Goal: Task Accomplishment & Management: Use online tool/utility

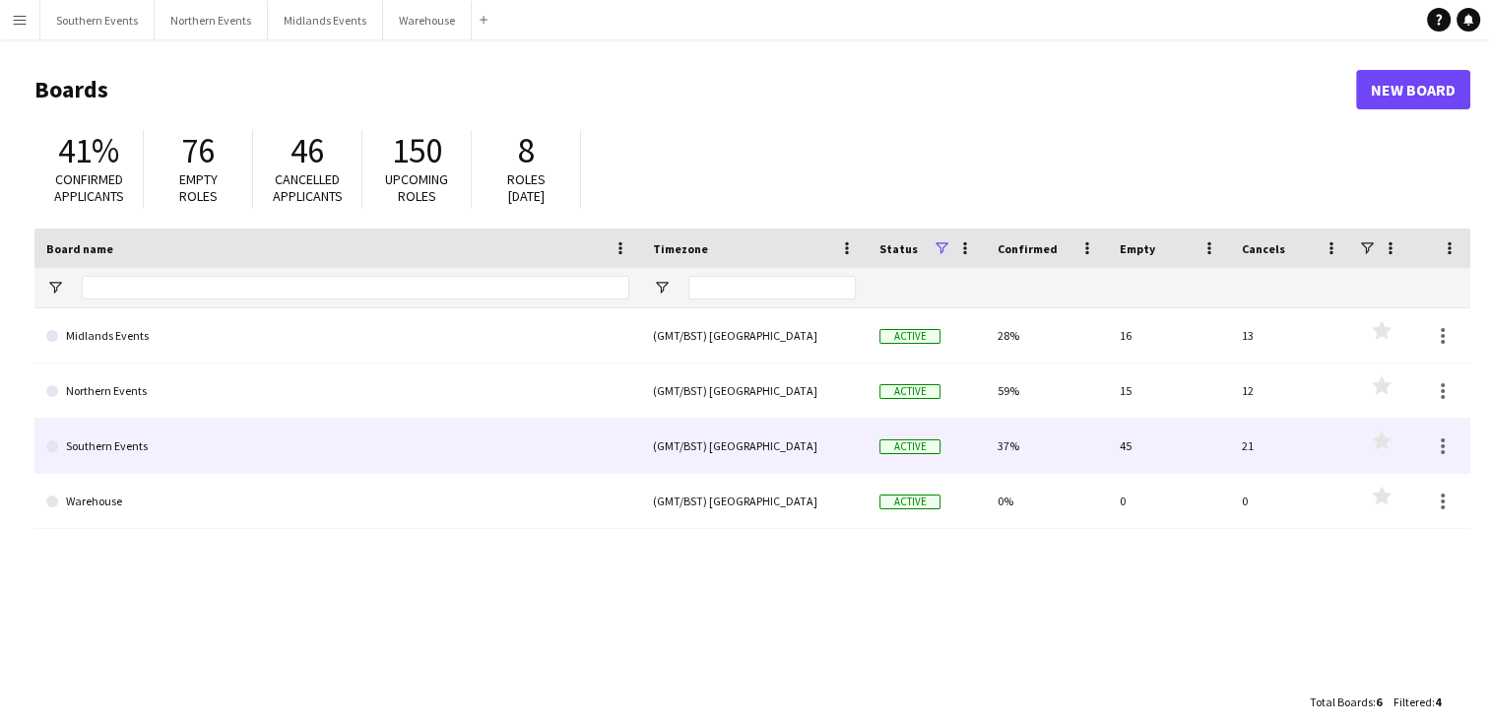
click at [427, 465] on link "Southern Events" at bounding box center [337, 446] width 583 height 55
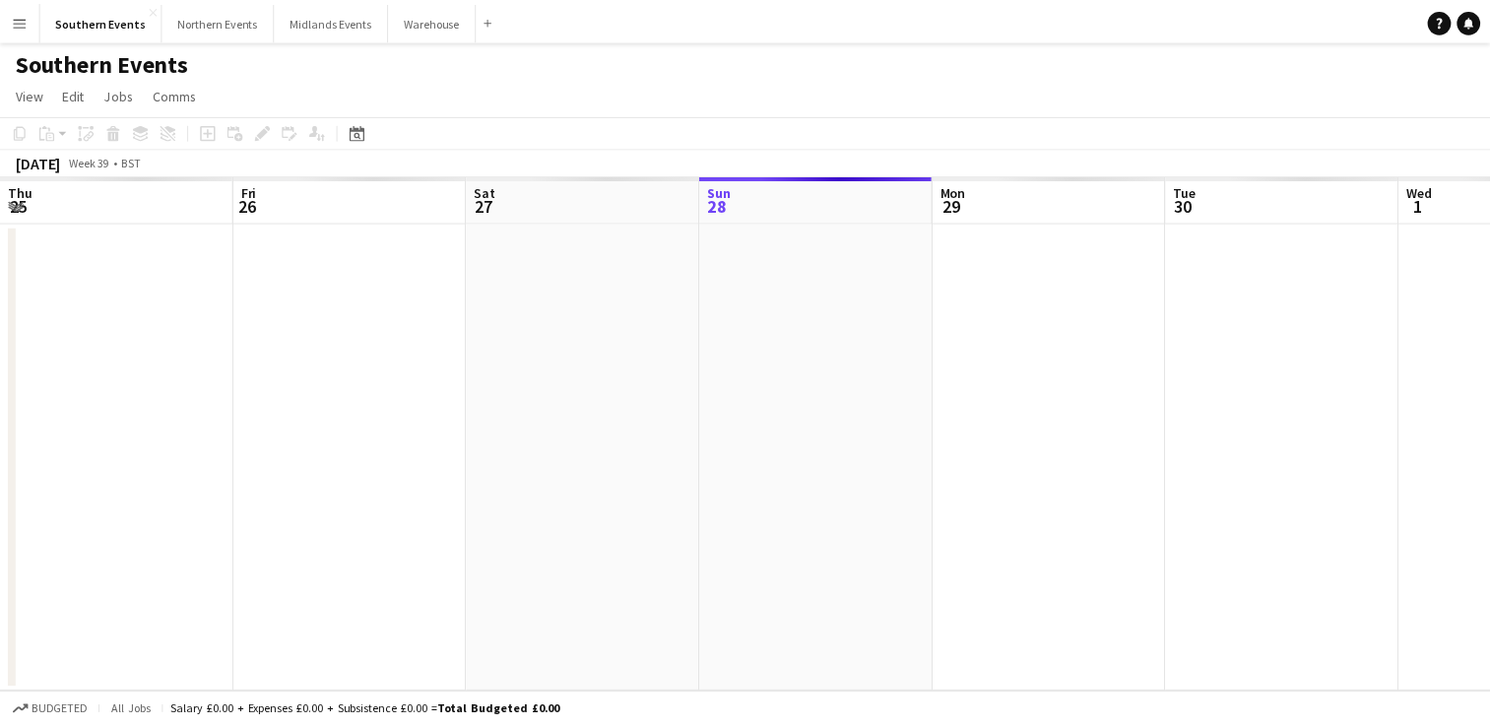
scroll to position [0, 471]
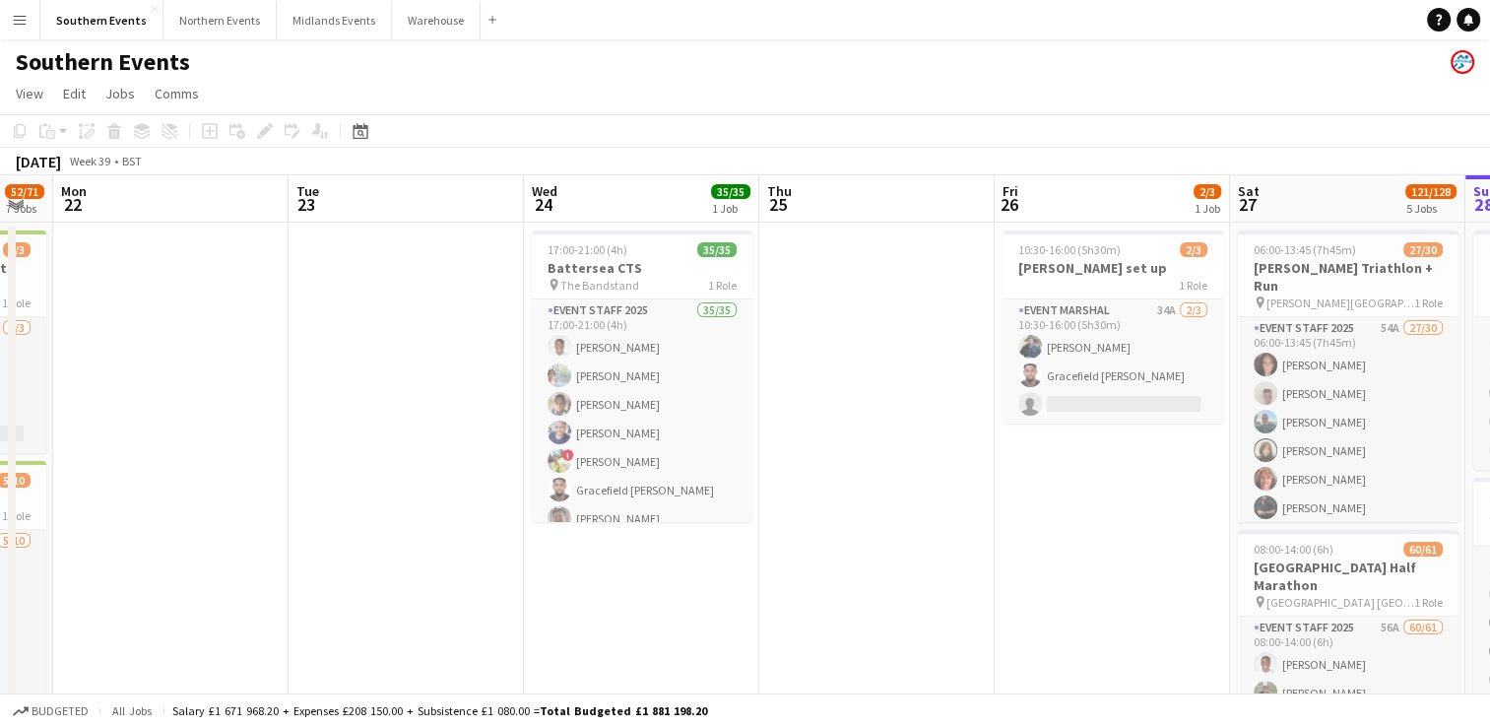
scroll to position [0, 533]
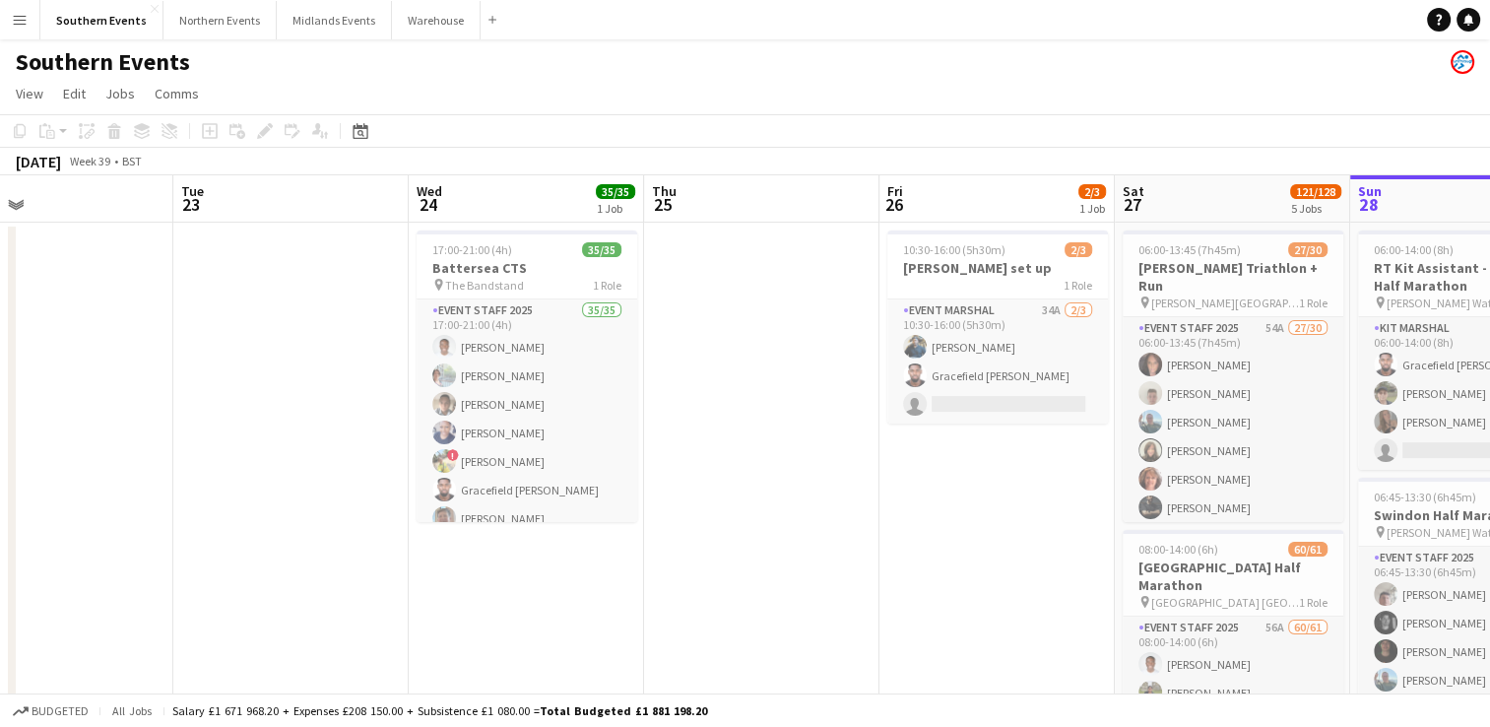
drag, startPoint x: 177, startPoint y: 617, endPoint x: 1190, endPoint y: 606, distance: 1012.7
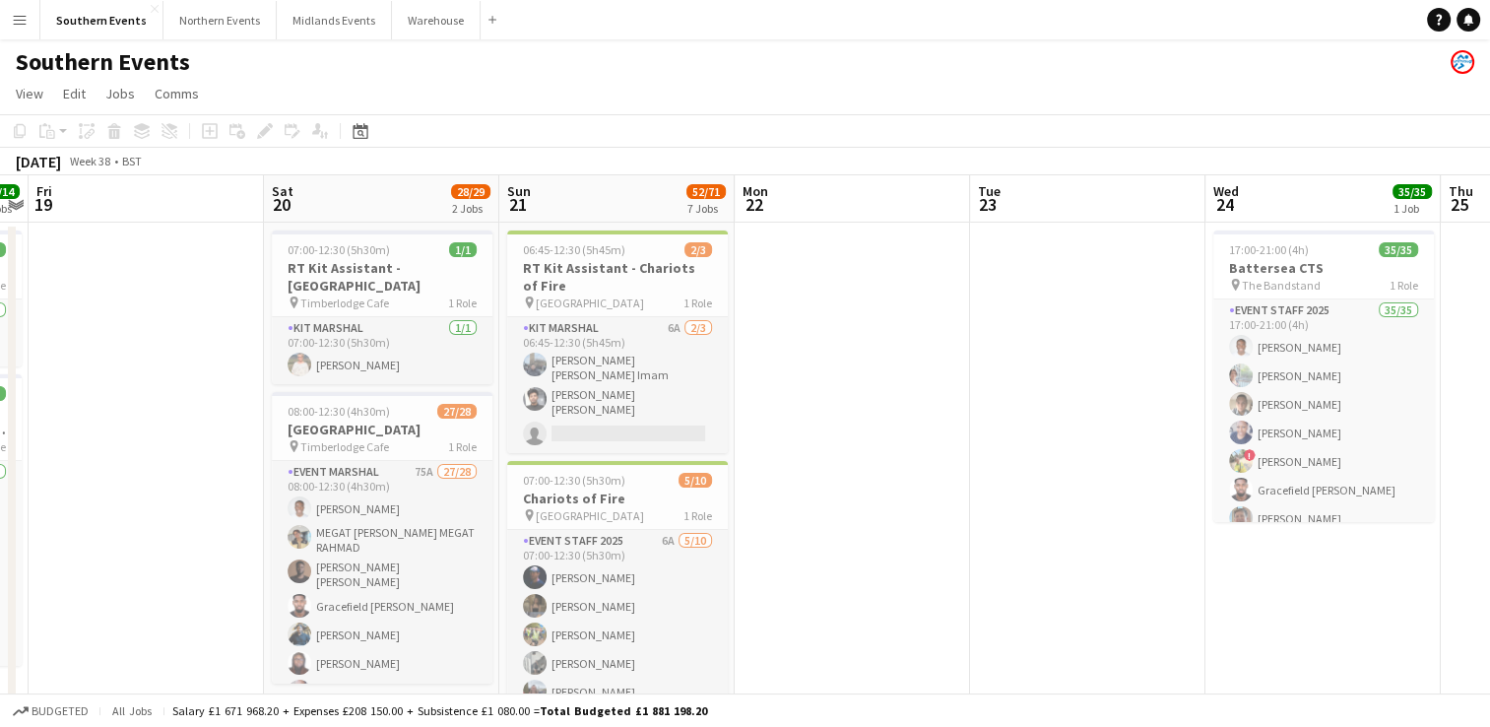
drag, startPoint x: 296, startPoint y: 479, endPoint x: 1212, endPoint y: 415, distance: 918.4
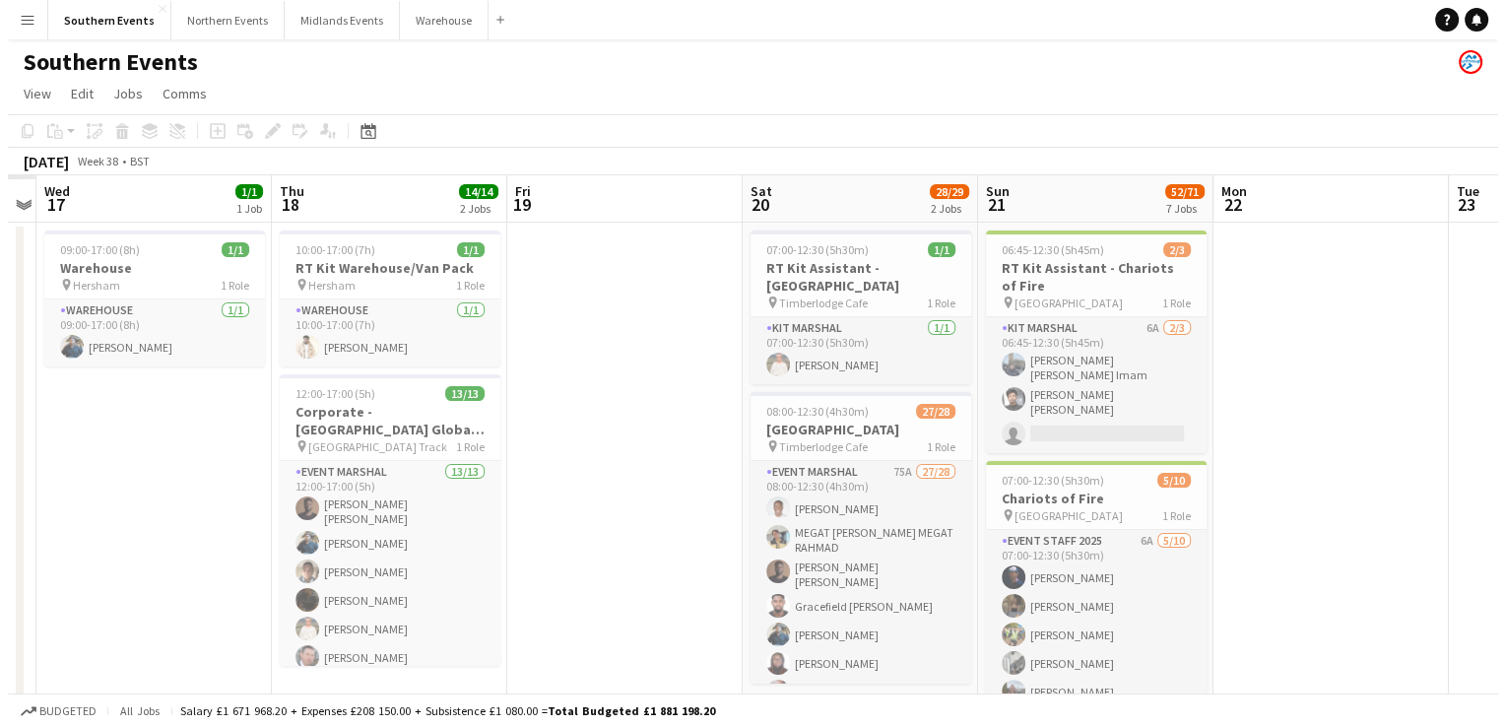
scroll to position [0, 663]
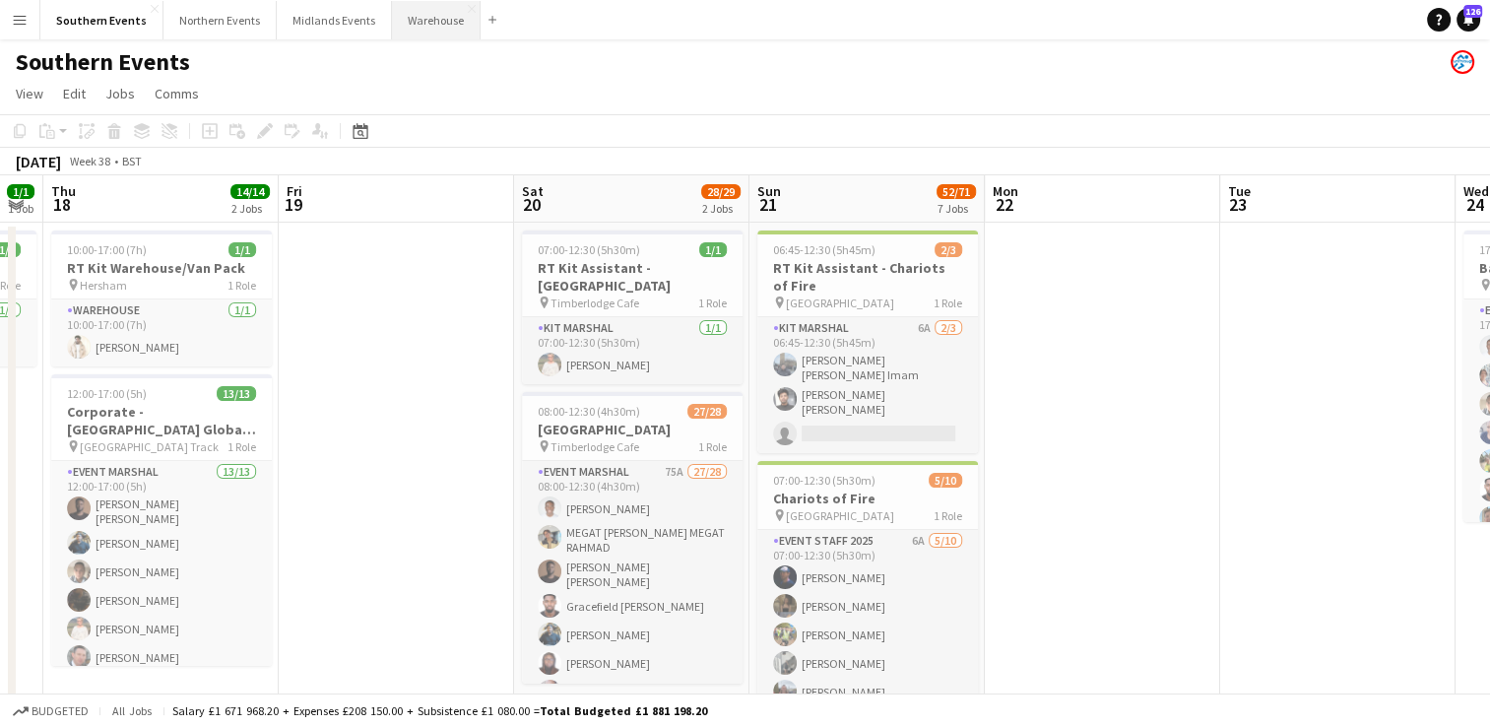
click at [401, 29] on button "Warehouse Close" at bounding box center [436, 20] width 89 height 38
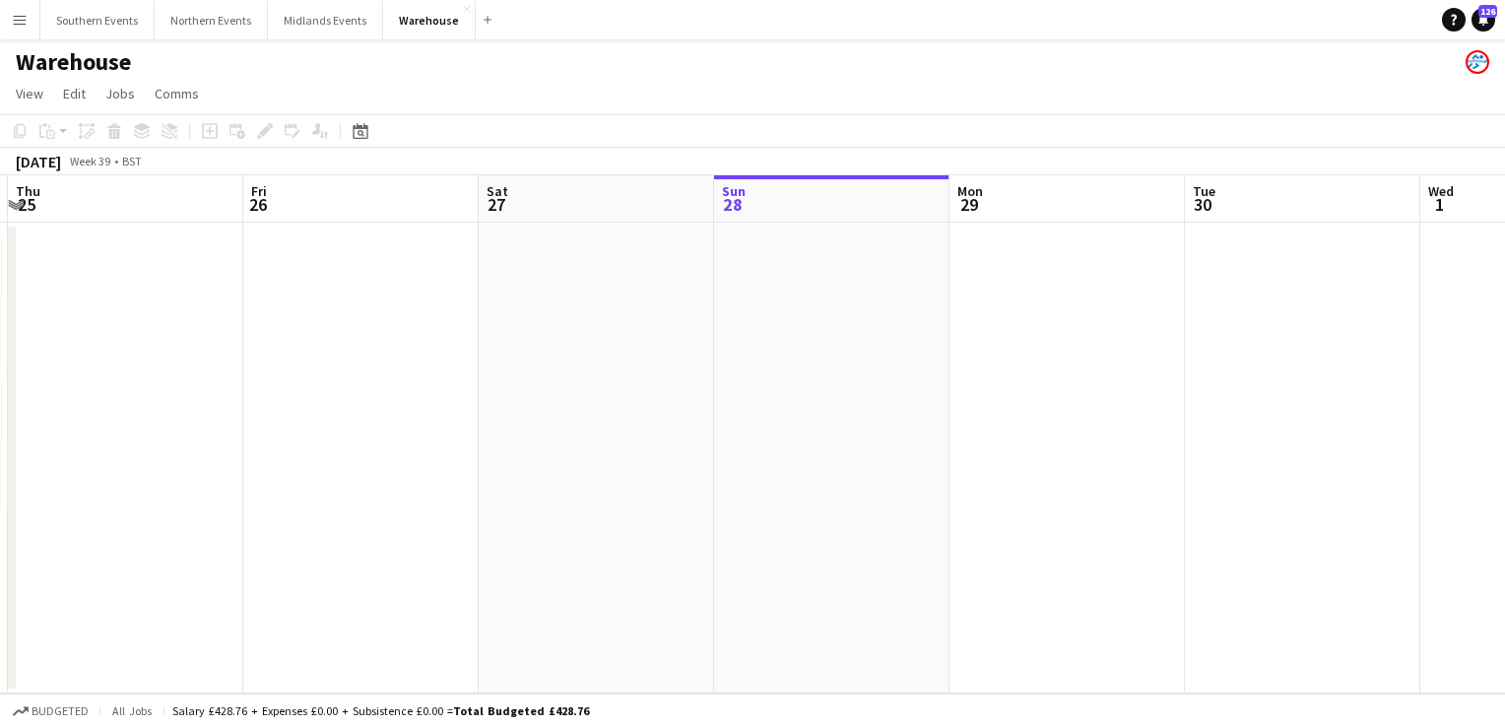
scroll to position [0, 455]
drag, startPoint x: 226, startPoint y: 349, endPoint x: 712, endPoint y: 347, distance: 486.6
click at [712, 347] on app-calendar-viewport "Tue 23 1/1 1 Job Wed 24 2/2 2 Jobs Thu 25 Fri 26 Sat 27 Sun 28 Mon 29 Tue 30 We…" at bounding box center [752, 434] width 1505 height 518
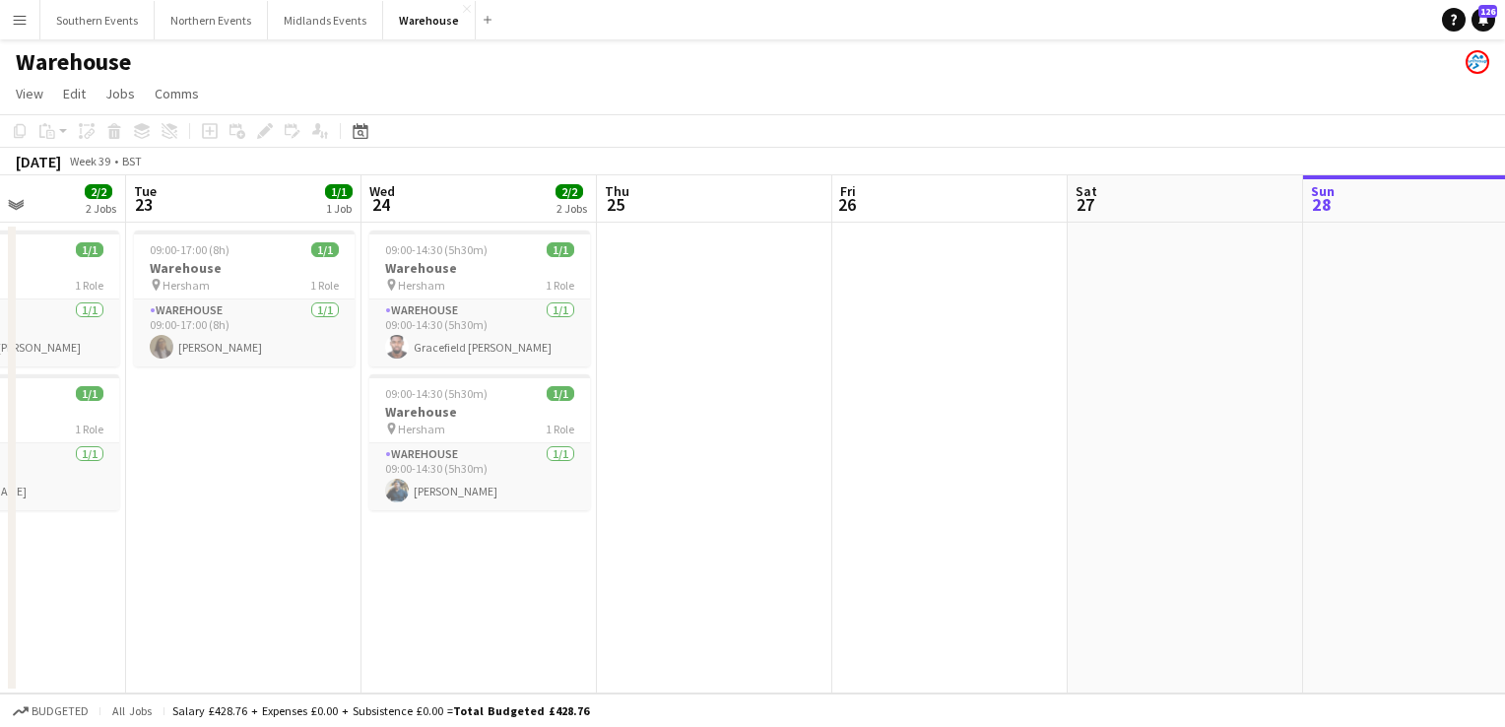
drag, startPoint x: 279, startPoint y: 376, endPoint x: 859, endPoint y: 334, distance: 581.8
click at [859, 334] on app-calendar-viewport "Sat 20 Sun 21 Mon 22 2/2 2 Jobs Tue 23 1/1 1 Job Wed 24 2/2 2 Jobs Thu 25 Fri 2…" at bounding box center [752, 434] width 1505 height 518
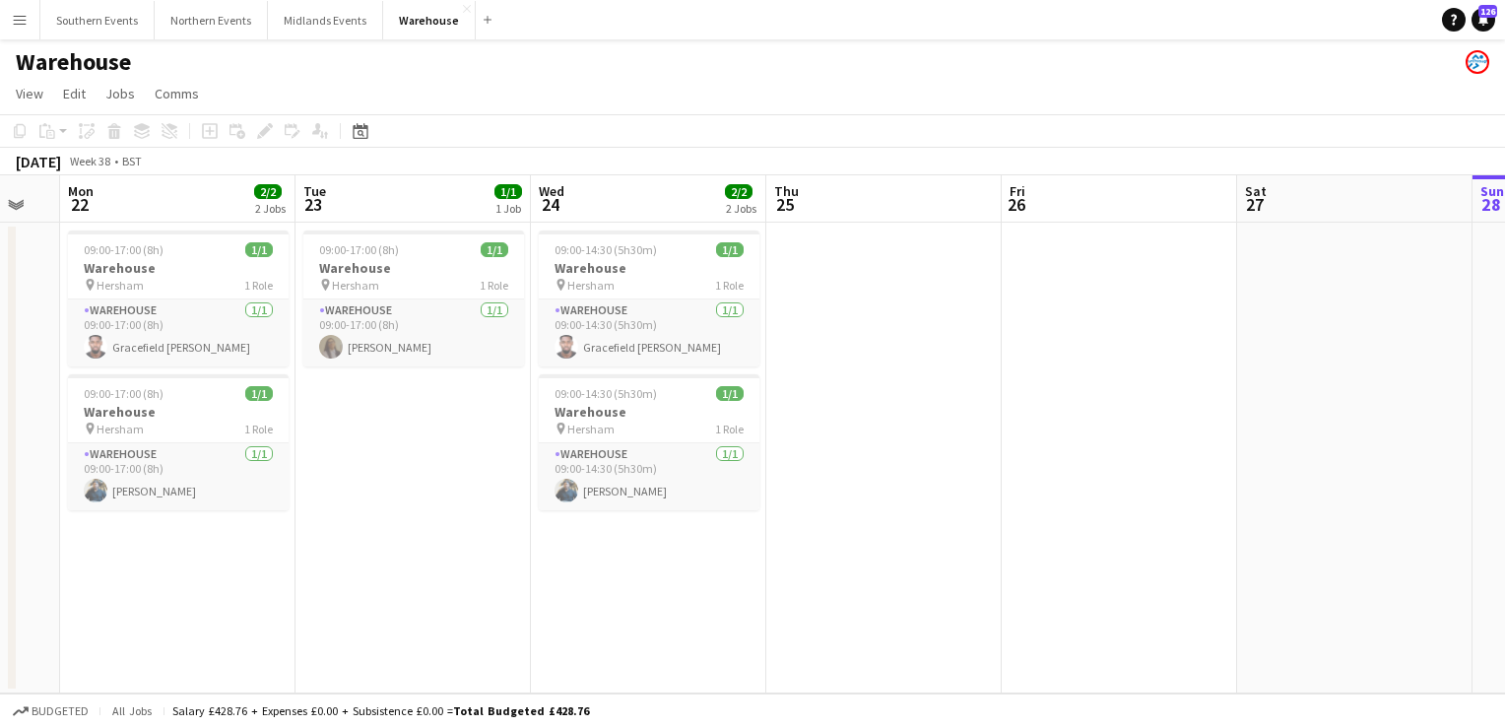
drag, startPoint x: 165, startPoint y: 438, endPoint x: 366, endPoint y: 446, distance: 201.1
click at [366, 446] on app-calendar-viewport "Sat 20 Sun 21 Mon 22 2/2 2 Jobs Tue 23 1/1 1 Job Wed 24 2/2 2 Jobs Thu 25 Fri 2…" at bounding box center [752, 434] width 1505 height 518
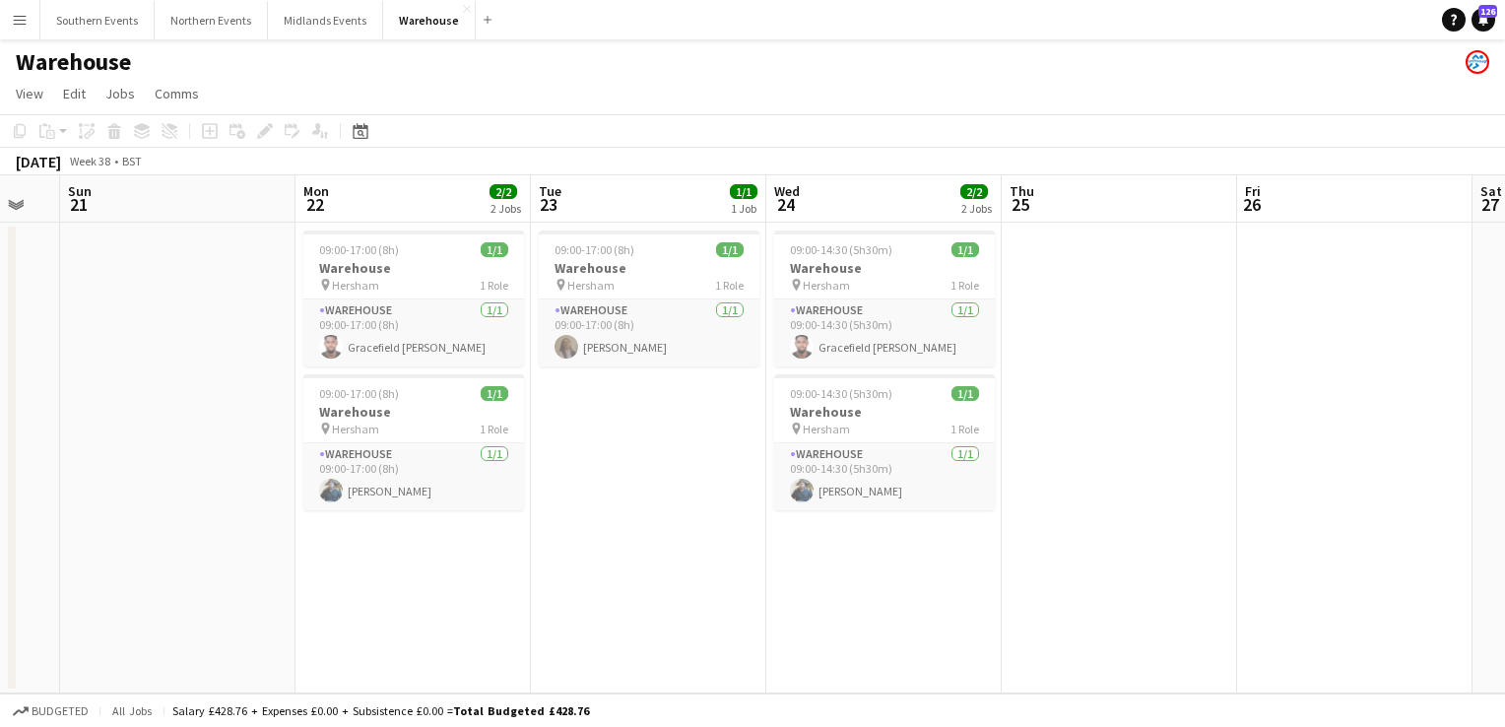
scroll to position [0, 616]
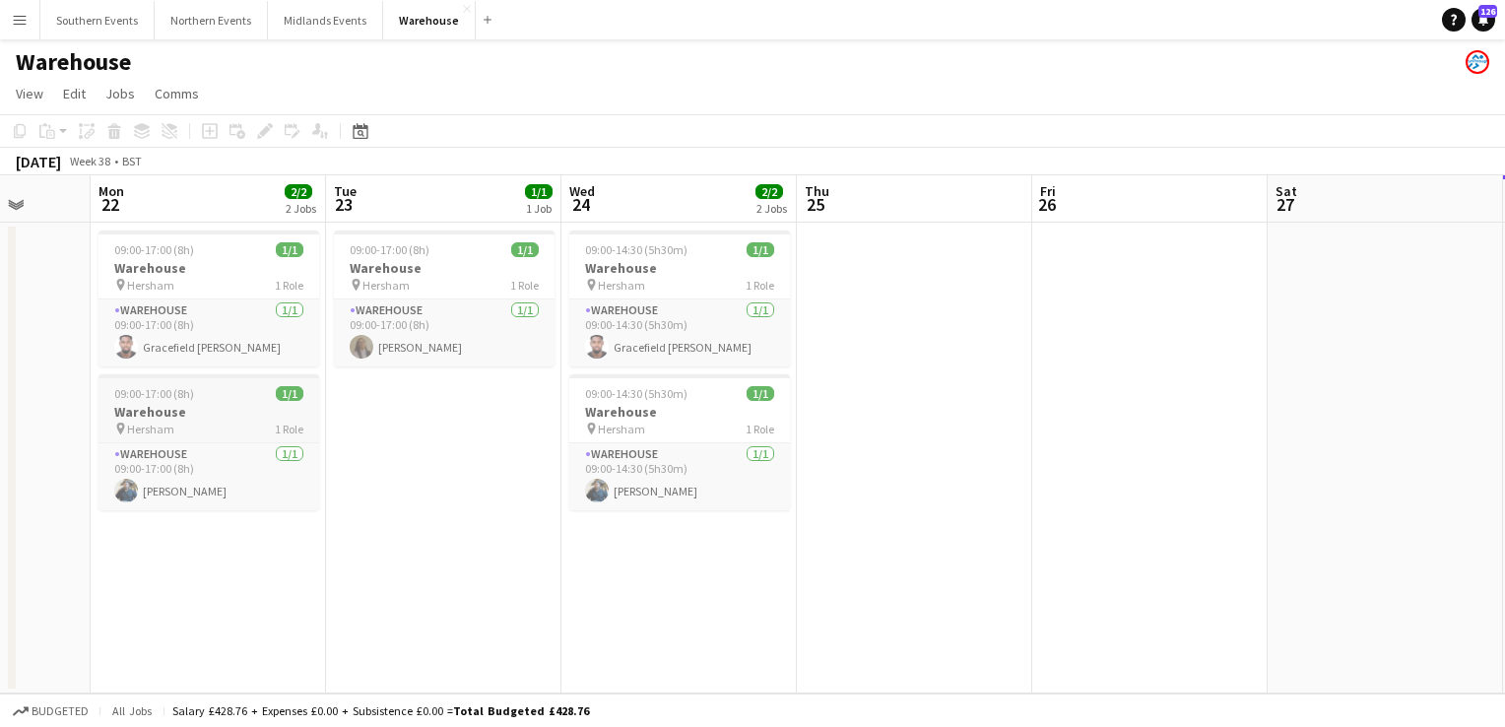
click at [198, 429] on div "pin Hersham 1 Role" at bounding box center [209, 429] width 221 height 16
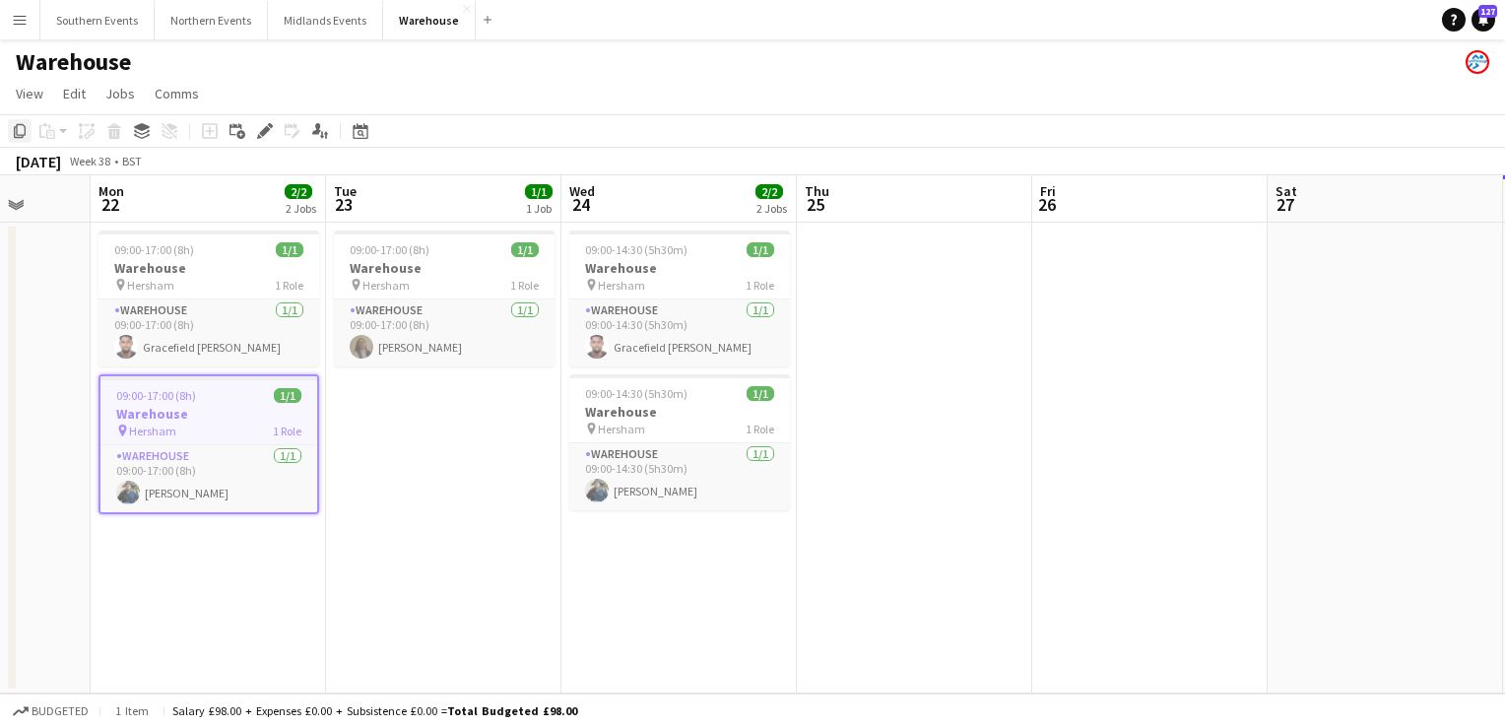
click at [20, 131] on icon "Copy" at bounding box center [20, 131] width 16 height 16
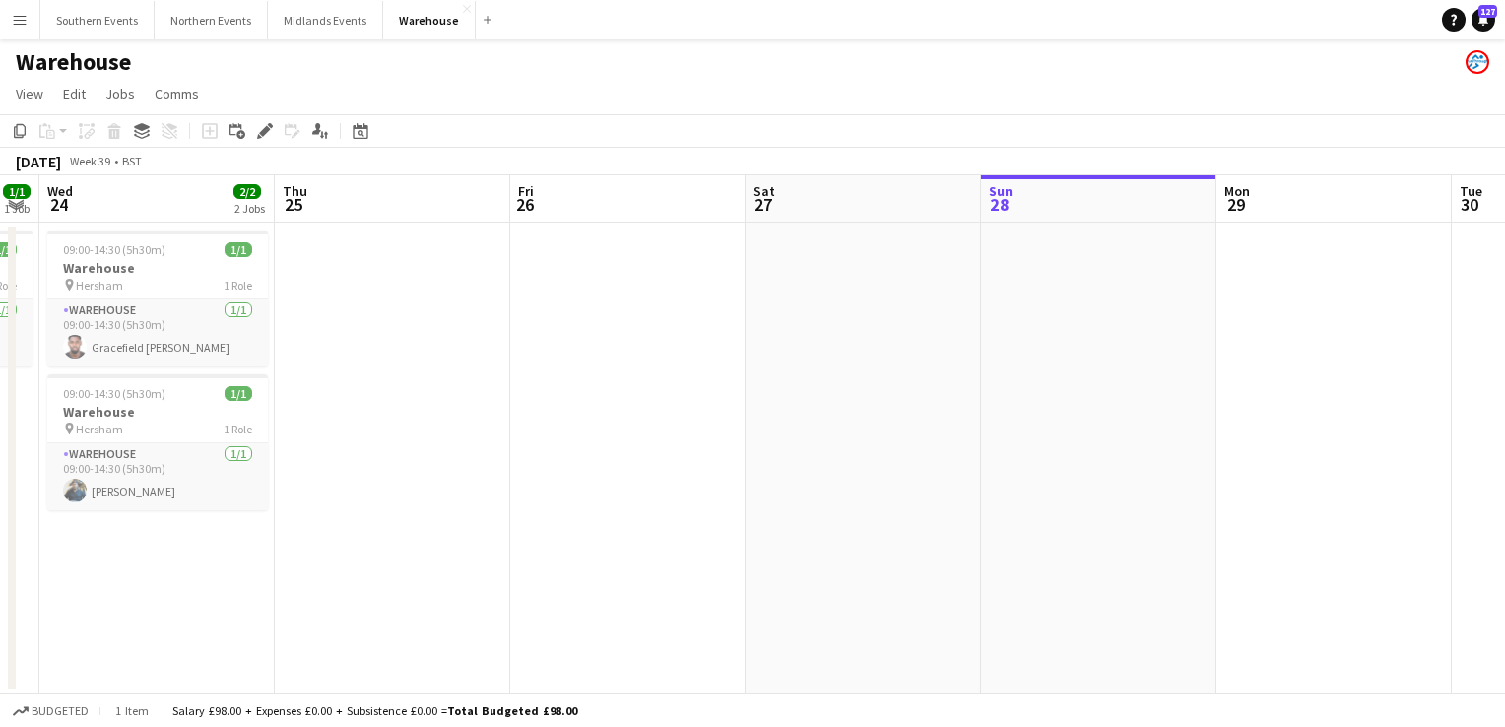
drag, startPoint x: 1007, startPoint y: 449, endPoint x: 472, endPoint y: 429, distance: 535.3
click at [472, 429] on app-calendar-viewport "Sun 21 Mon 22 2/2 2 Jobs Tue 23 1/1 1 Job Wed 24 2/2 2 Jobs Thu 25 Fri 26 Sat 2…" at bounding box center [752, 434] width 1505 height 518
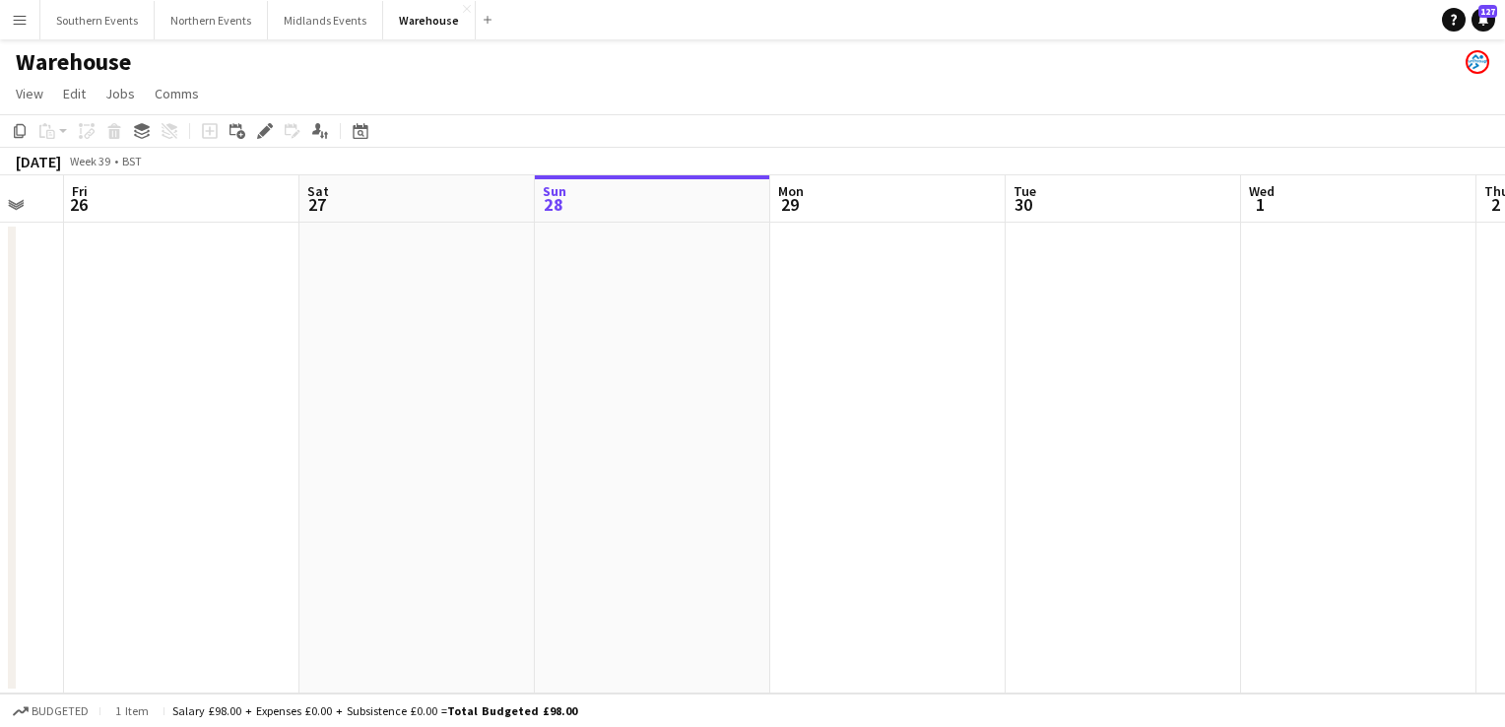
scroll to position [0, 643]
drag, startPoint x: 1148, startPoint y: 401, endPoint x: 713, endPoint y: 396, distance: 434.5
click at [713, 396] on app-calendar-viewport "Tue 23 1/1 1 Job Wed 24 2/2 2 Jobs Thu 25 Fri 26 Sat 27 Sun 28 Mon 29 Tue 30 We…" at bounding box center [752, 434] width 1505 height 518
click at [845, 243] on app-date-cell at bounding box center [886, 458] width 235 height 471
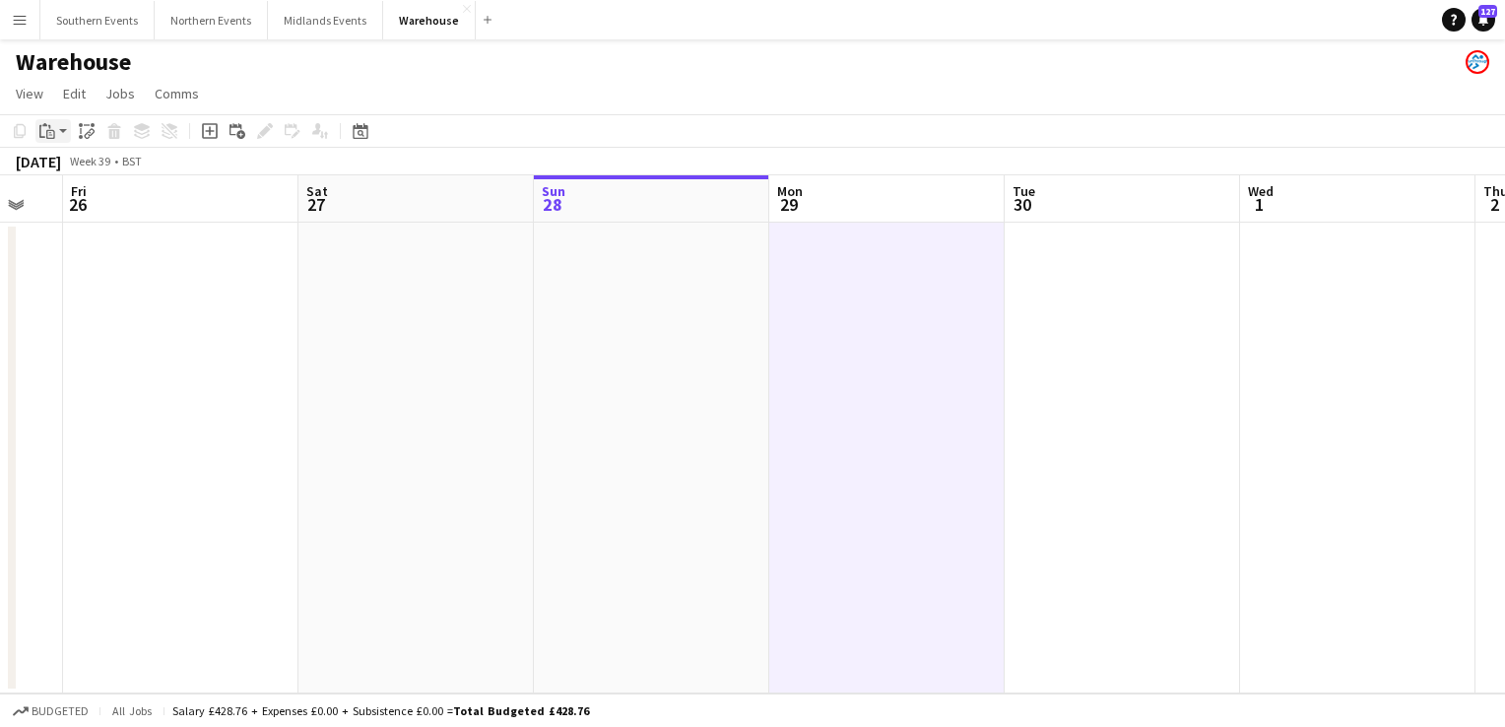
click at [52, 132] on icon "Paste" at bounding box center [47, 131] width 16 height 16
click at [96, 197] on link "Paste with crew Ctrl+Shift+V" at bounding box center [144, 202] width 185 height 18
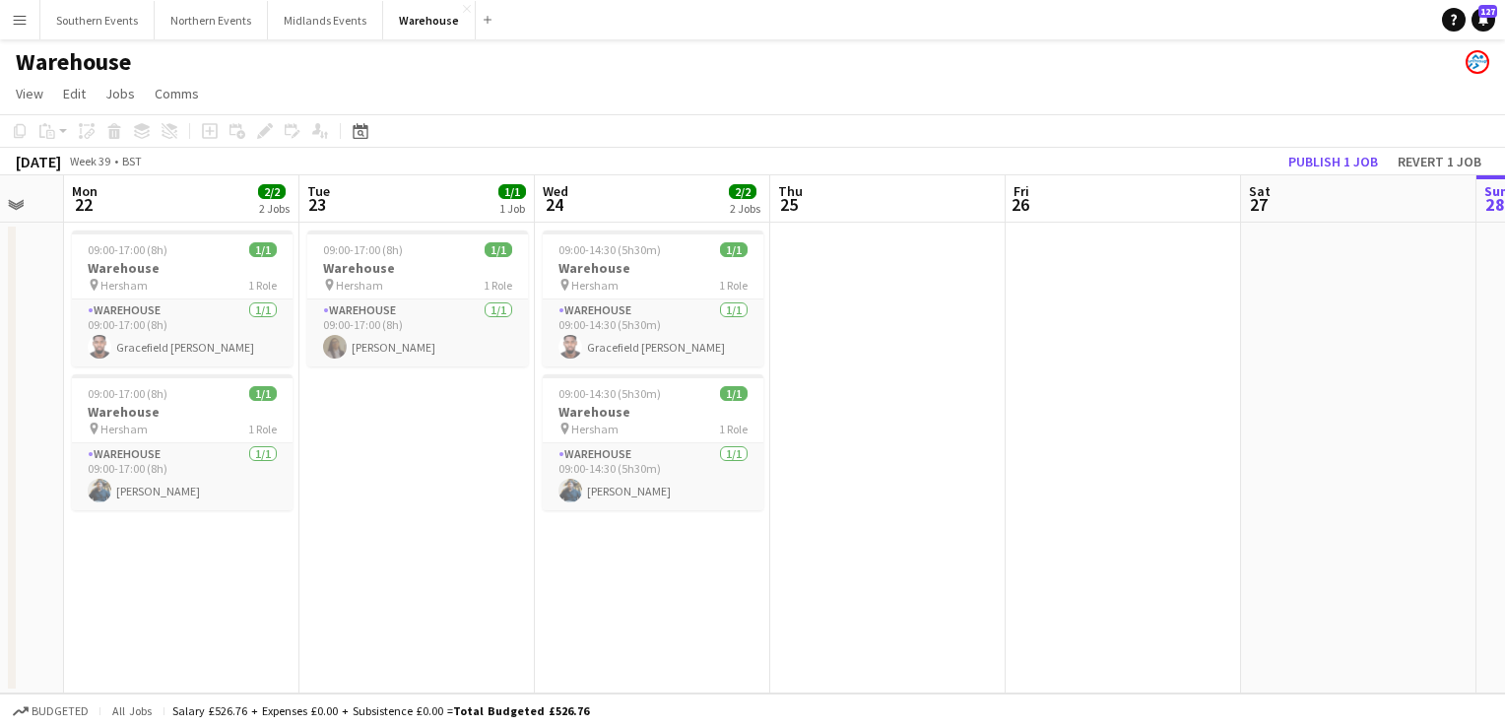
scroll to position [0, 496]
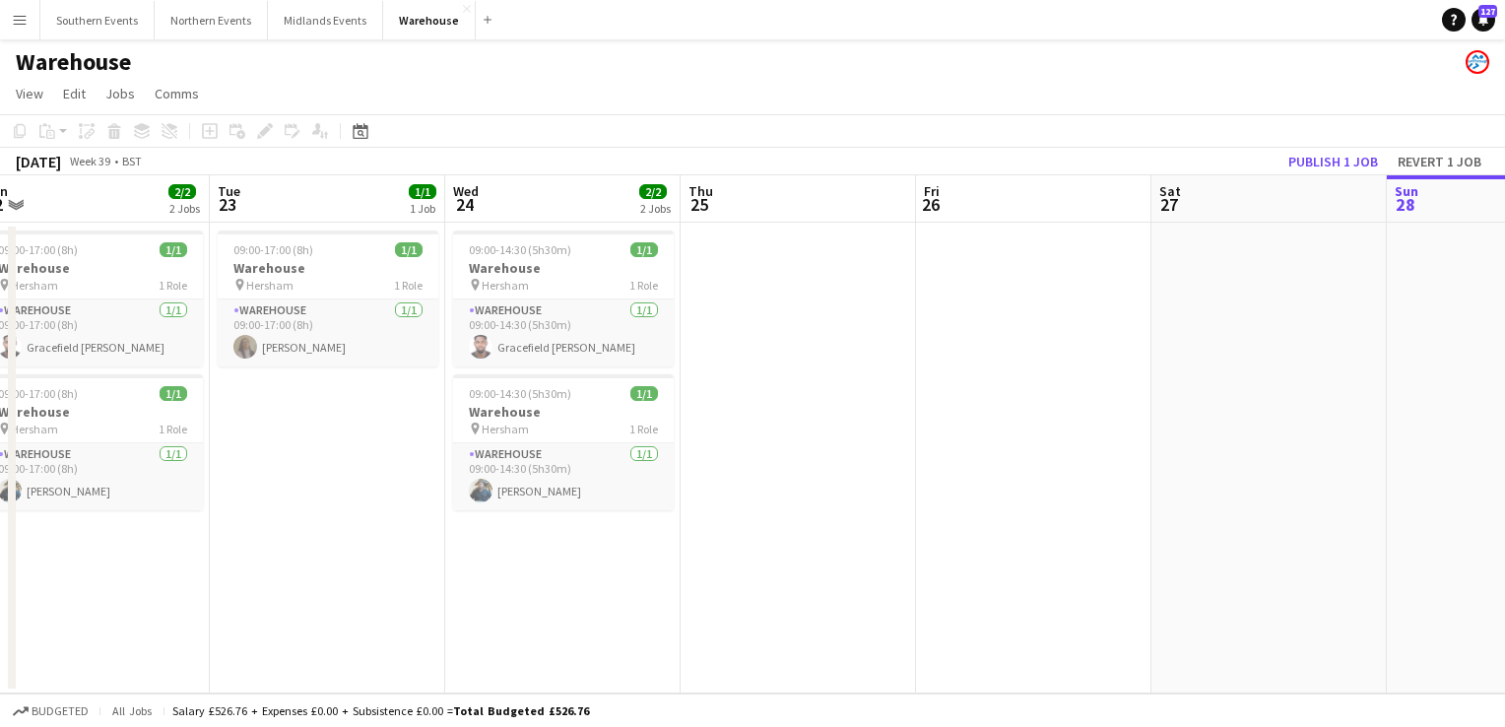
drag, startPoint x: 245, startPoint y: 414, endPoint x: 1098, endPoint y: 424, distance: 853.1
click at [1098, 424] on app-calendar-viewport "Sat 20 Sun 21 Mon 22 2/2 2 Jobs Tue 23 1/1 1 Job Wed 24 2/2 2 Jobs Thu 25 Fri 2…" at bounding box center [752, 434] width 1505 height 518
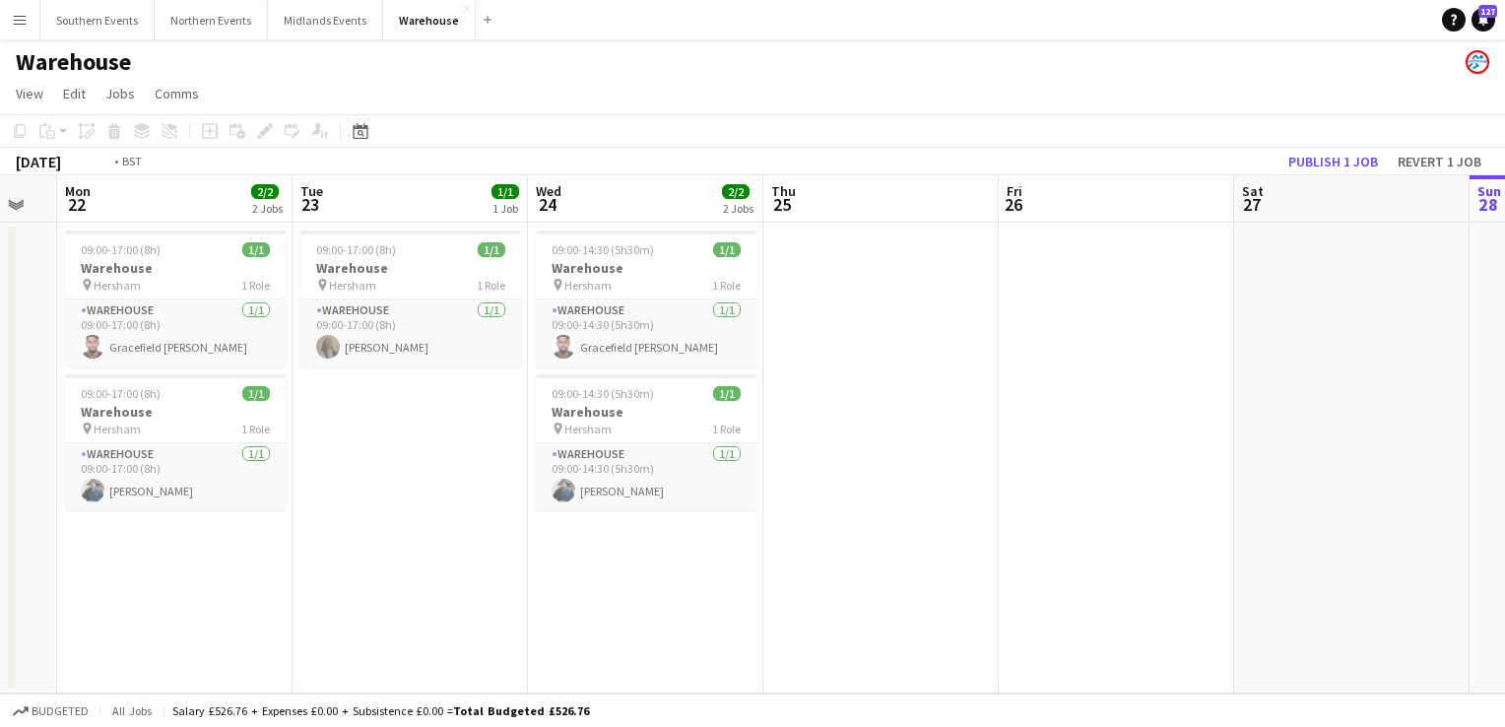
scroll to position [0, 607]
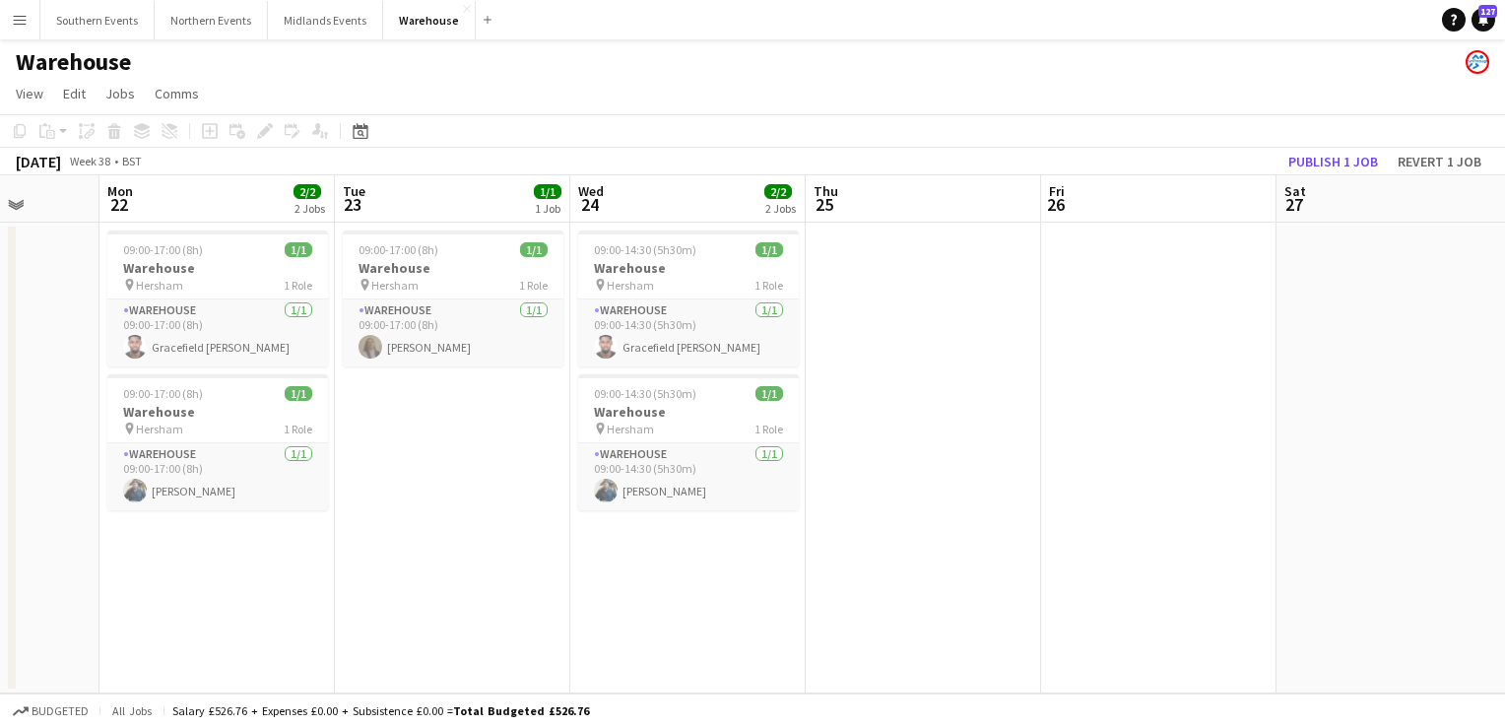
drag, startPoint x: 360, startPoint y: 459, endPoint x: 485, endPoint y: 459, distance: 125.1
click at [485, 459] on app-calendar-viewport "Fri 19 Sat 20 Sun 21 Mon 22 2/2 2 Jobs Tue 23 1/1 1 Job Wed 24 2/2 2 Jobs Thu 2…" at bounding box center [752, 434] width 1505 height 518
click at [264, 307] on app-card-role "Warehouse [DATE] 09:00-17:00 (8h) Gracefield Anobaah Attoh" at bounding box center [217, 332] width 221 height 67
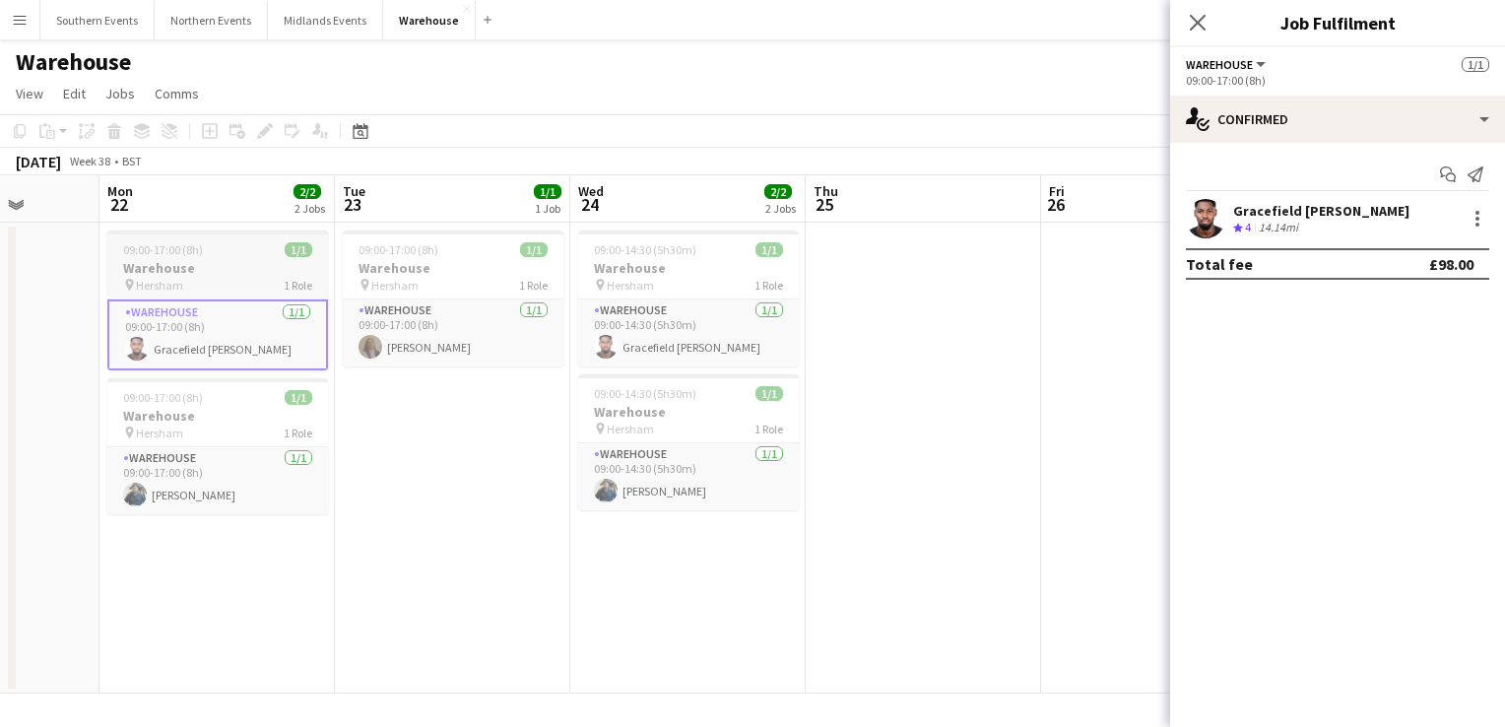
click at [240, 278] on div "pin Hersham 1 Role" at bounding box center [217, 285] width 221 height 16
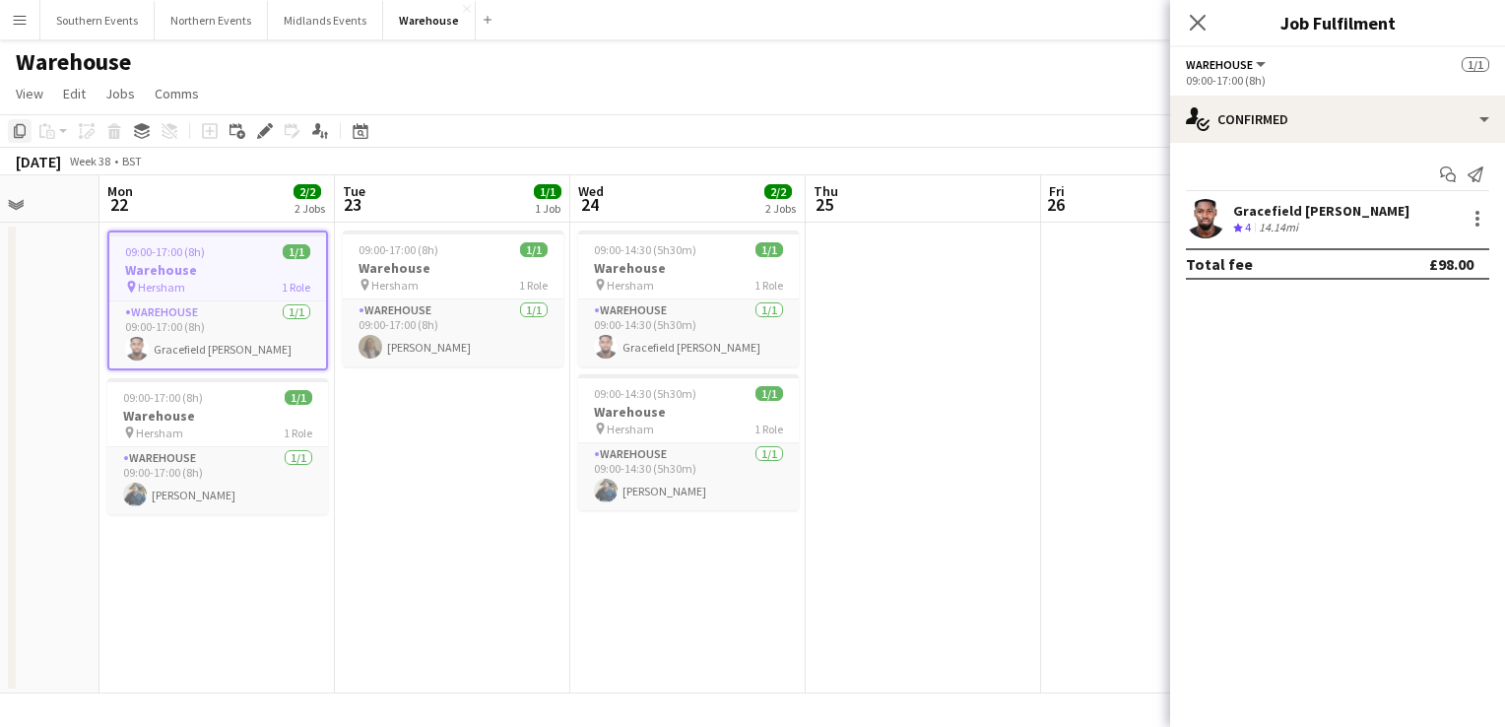
click at [16, 133] on icon "Copy" at bounding box center [20, 131] width 16 height 16
click at [1193, 22] on icon "Close pop-in" at bounding box center [1197, 22] width 19 height 19
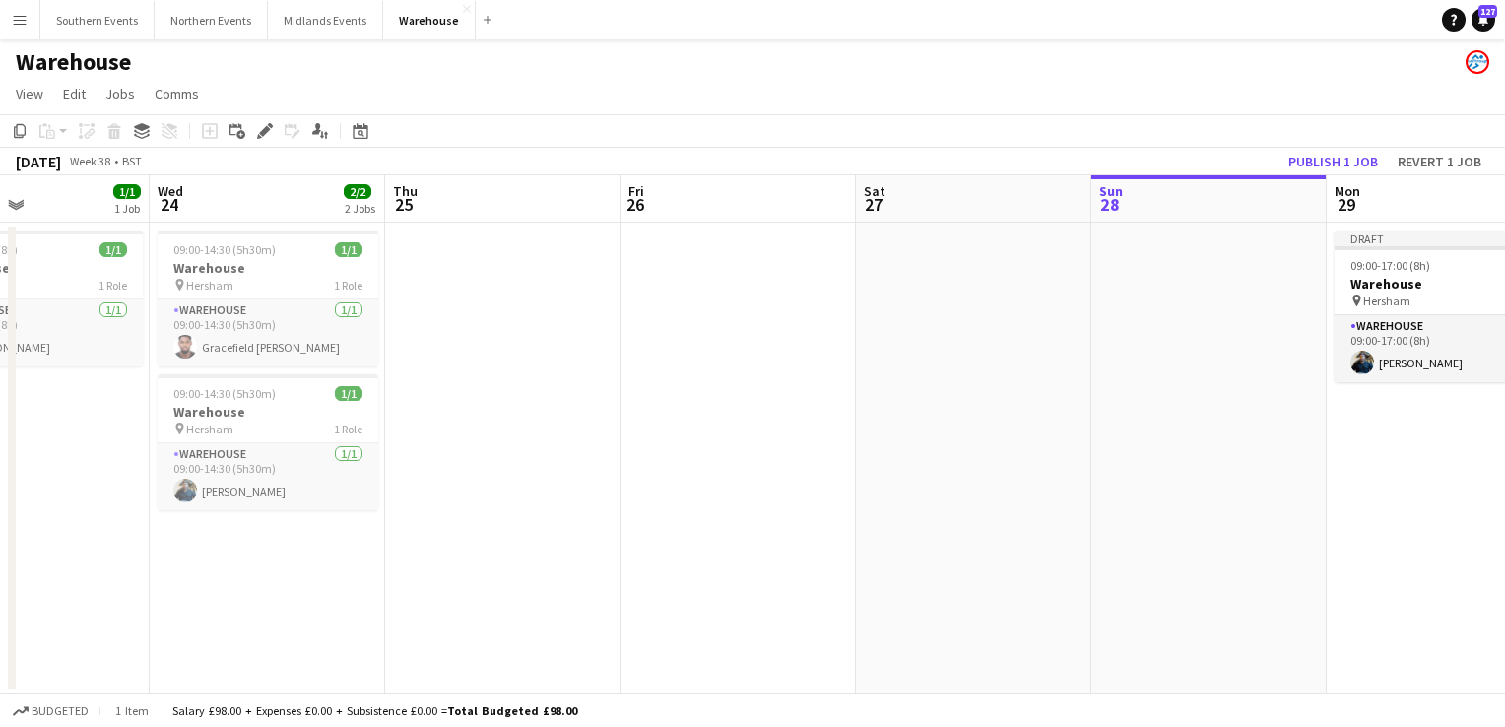
scroll to position [0, 693]
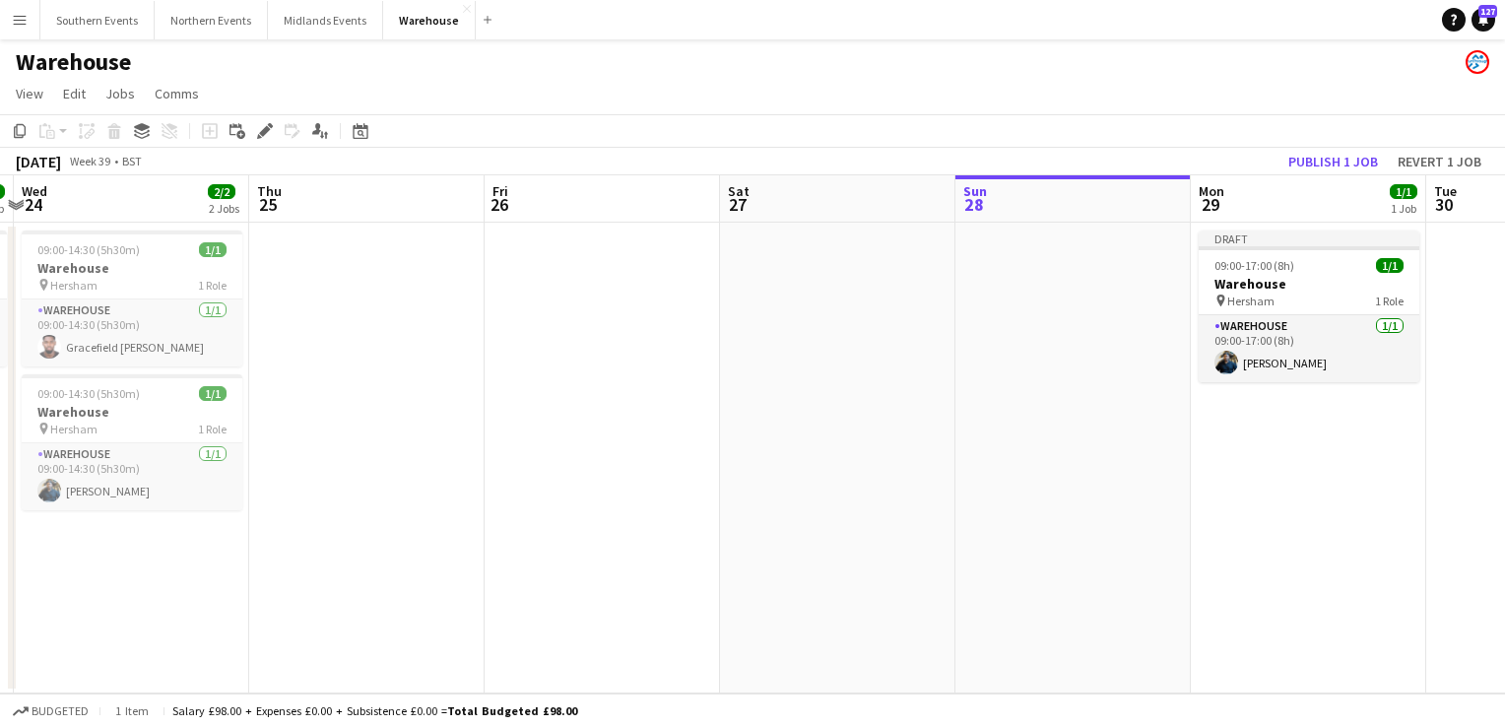
drag, startPoint x: 1068, startPoint y: 334, endPoint x: 512, endPoint y: 313, distance: 556.0
click at [512, 313] on app-calendar-viewport "Sun 21 Mon 22 2/2 2 Jobs Tue 23 1/1 1 Job Wed 24 2/2 2 Jobs Thu 25 Fri 26 Sat 2…" at bounding box center [752, 434] width 1505 height 518
click at [1268, 443] on app-date-cell "Draft 09:00-17:00 (8h) 1/1 Warehouse pin Hersham 1 Role Warehouse [DATE] 09:00-…" at bounding box center [1308, 458] width 235 height 471
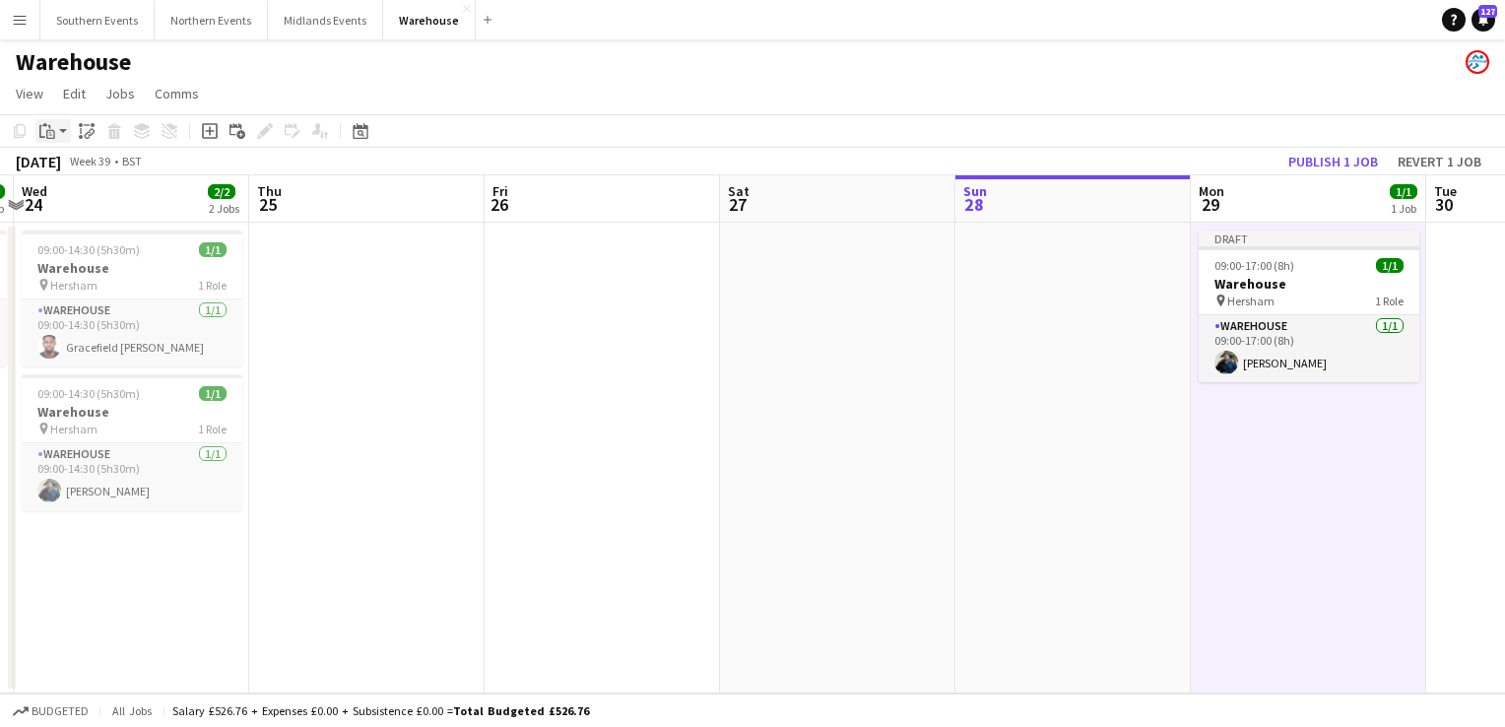
click at [59, 136] on app-action-btn "Paste" at bounding box center [52, 131] width 35 height 24
click at [129, 201] on link "Paste with crew Ctrl+Shift+V" at bounding box center [144, 202] width 185 height 18
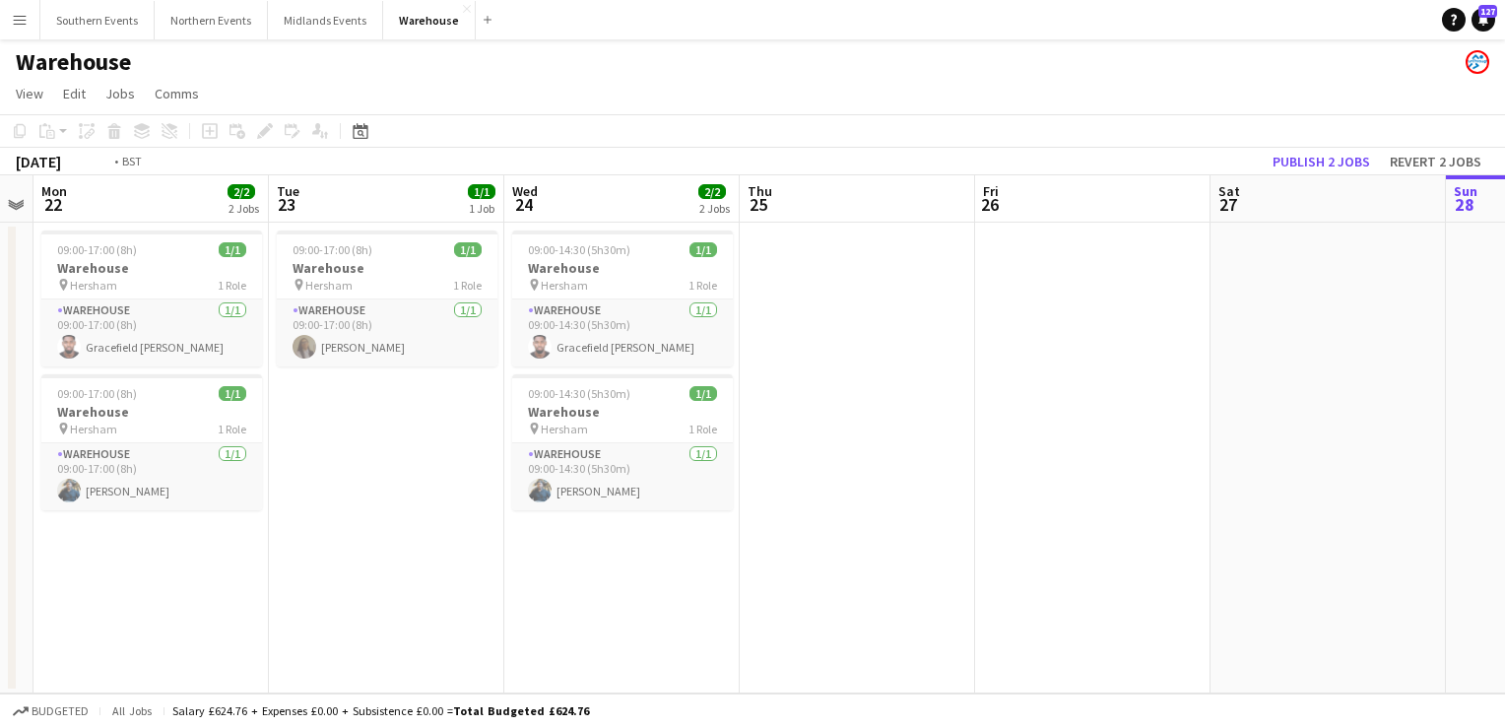
scroll to position [0, 433]
drag, startPoint x: 535, startPoint y: 387, endPoint x: 1029, endPoint y: 431, distance: 496.5
click at [1029, 431] on app-calendar-viewport "Sat 20 Sun 21 Mon 22 2/2 2 Jobs Tue 23 1/1 1 Job Wed 24 2/2 2 Jobs Thu 25 Fri 2…" at bounding box center [752, 434] width 1505 height 518
click at [140, 408] on h3 "Warehouse" at bounding box center [155, 412] width 221 height 18
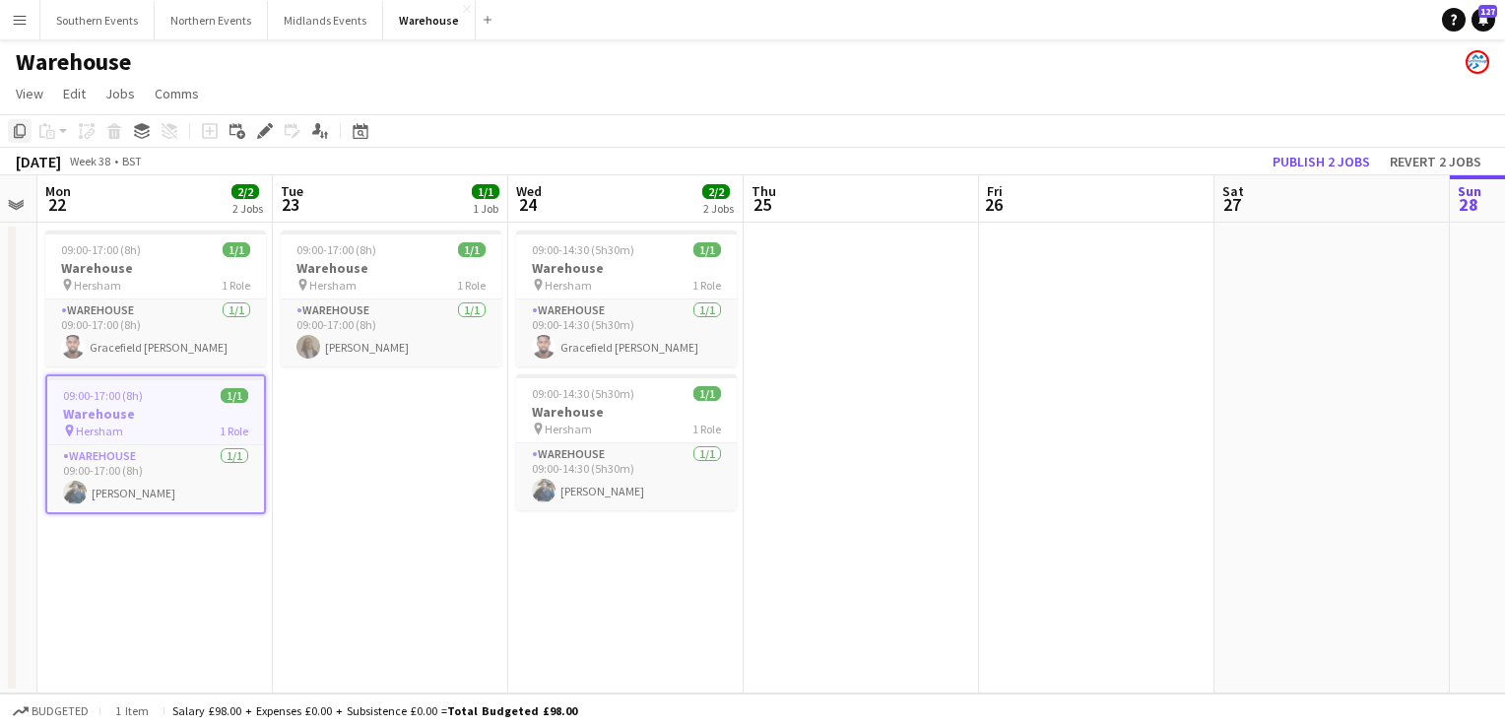
click at [17, 136] on icon at bounding box center [20, 131] width 12 height 14
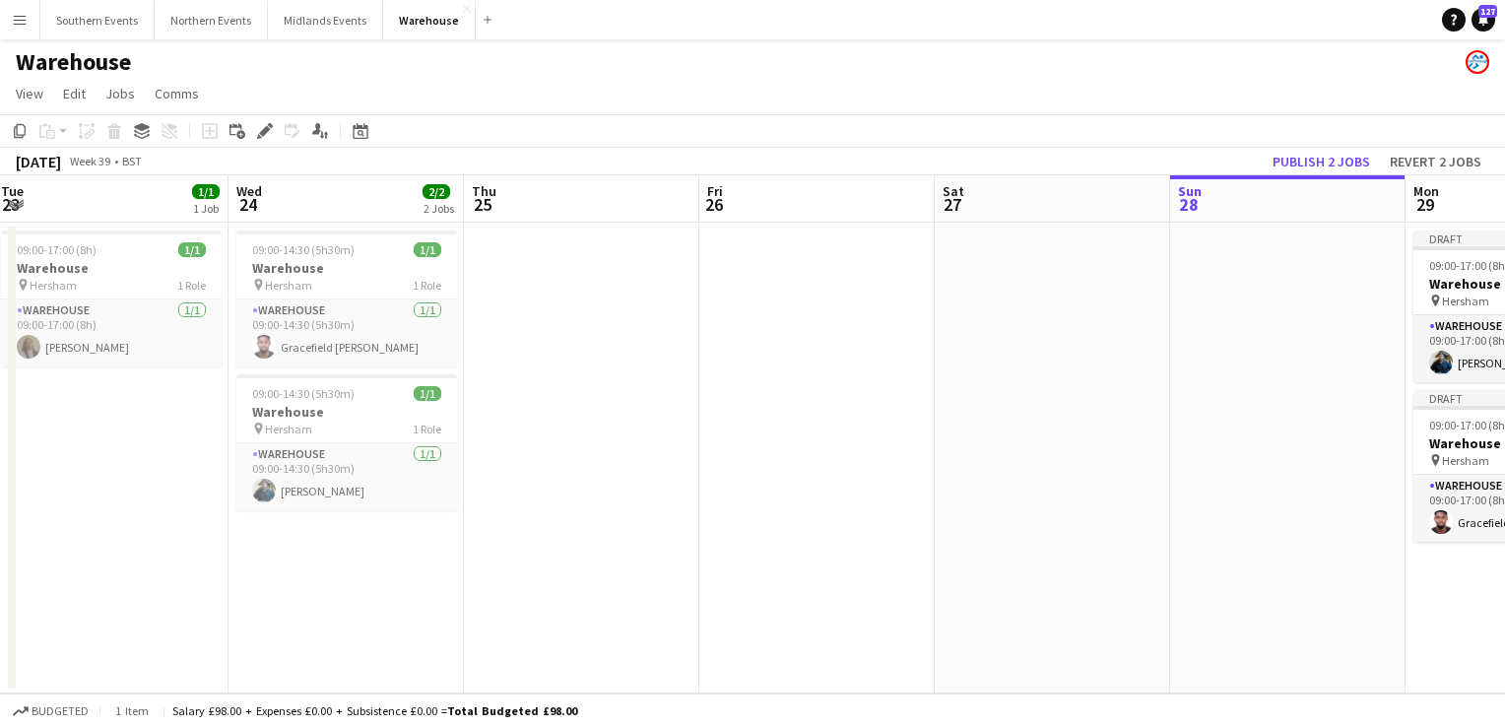
scroll to position [0, 496]
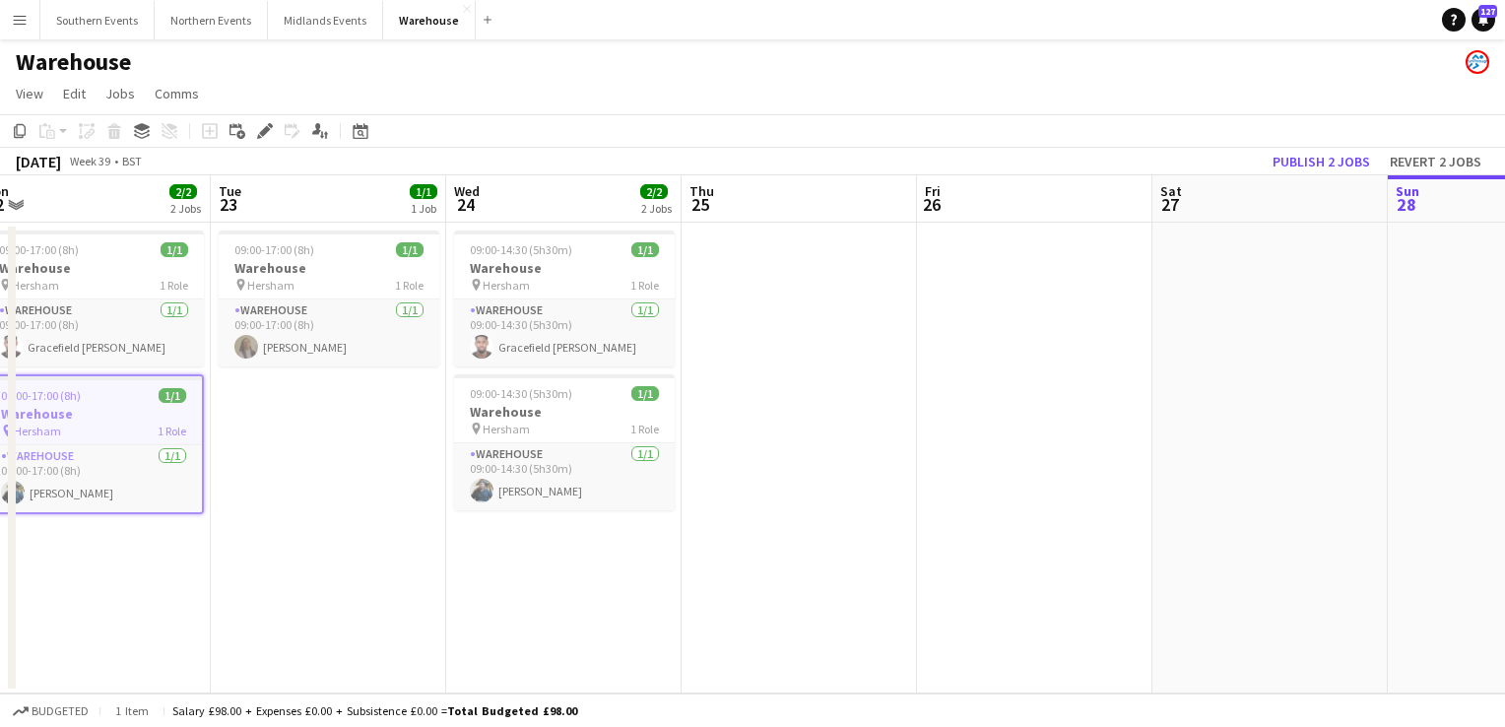
drag, startPoint x: 1103, startPoint y: 430, endPoint x: 568, endPoint y: 354, distance: 540.4
click at [568, 354] on app-calendar-viewport "Sat 20 Sun 21 Mon 22 2/2 2 Jobs Tue 23 1/1 1 Job Wed 24 2/2 2 Jobs Thu 25 Fri 2…" at bounding box center [752, 434] width 1505 height 518
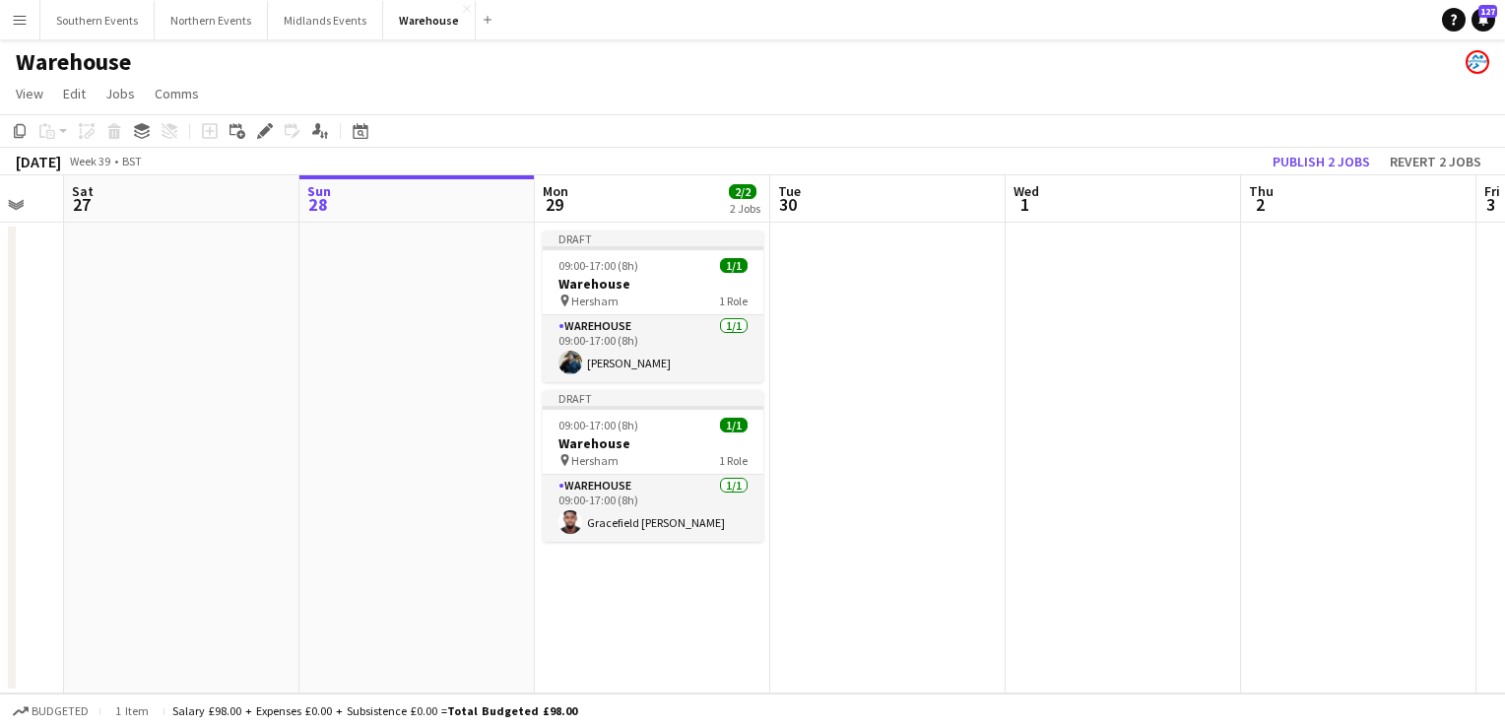
scroll to position [0, 713]
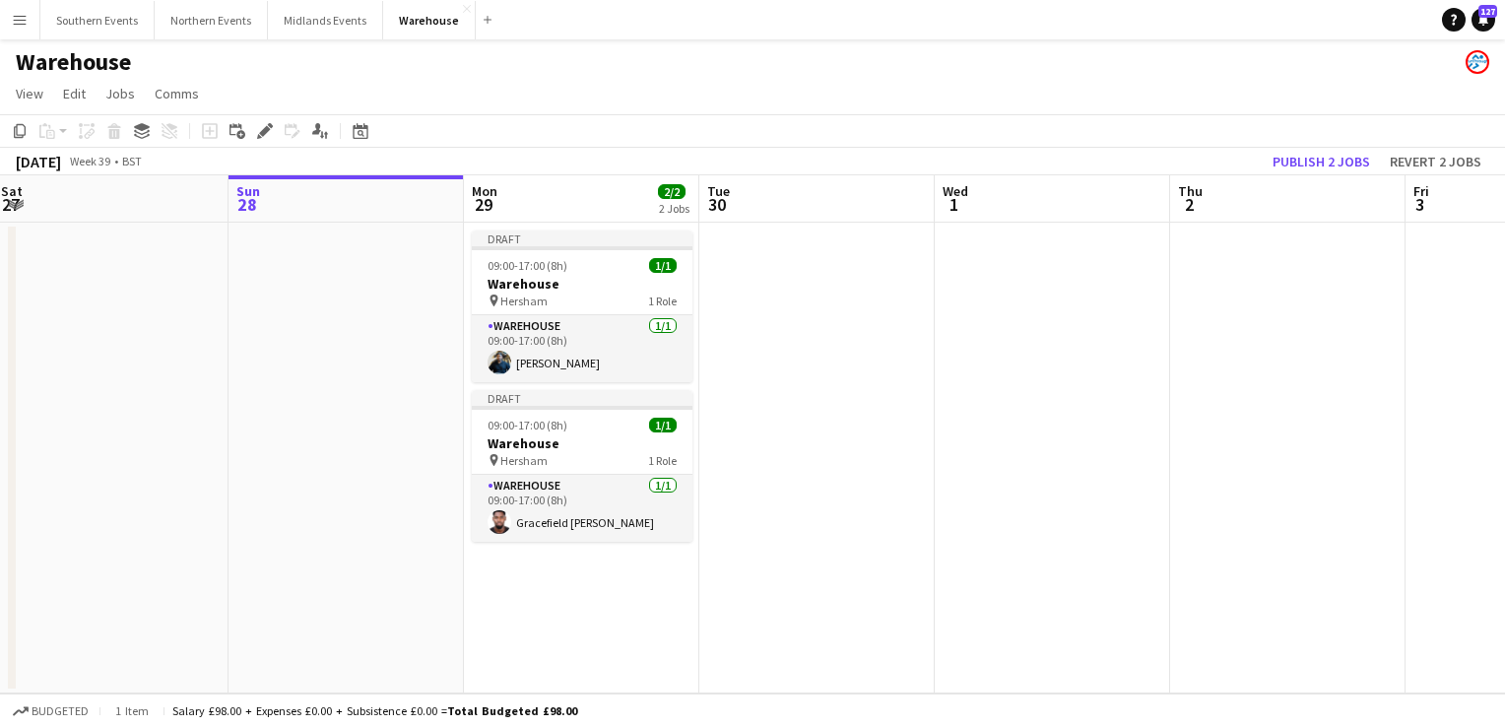
drag, startPoint x: 1427, startPoint y: 383, endPoint x: 741, endPoint y: 326, distance: 689.0
click at [741, 326] on app-calendar-viewport "Wed 24 2/2 2 Jobs Thu 25 Fri 26 Sat 27 Sun 28 Mon 29 2/2 2 Jobs Tue 30 Wed 1 Th…" at bounding box center [752, 434] width 1505 height 518
click at [972, 275] on app-date-cell at bounding box center [1052, 458] width 235 height 471
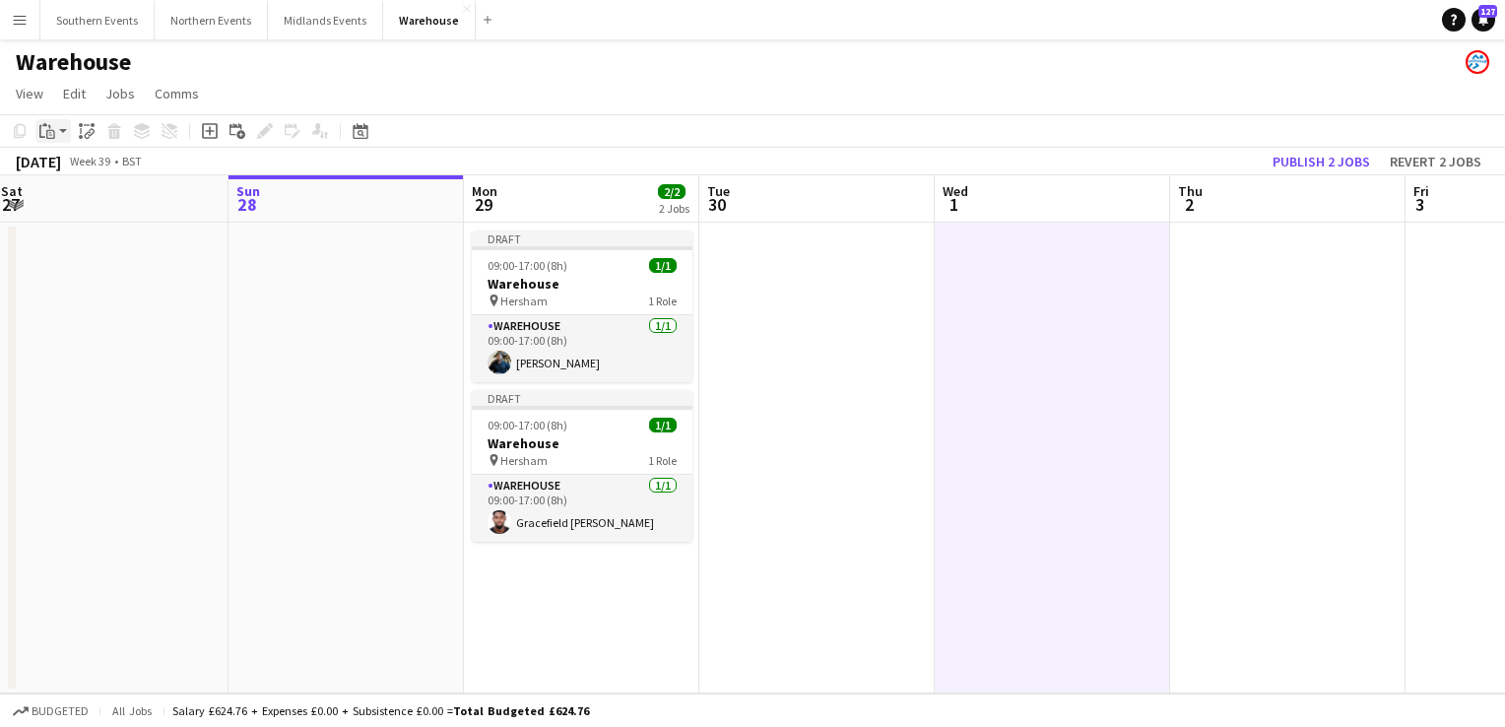
click at [51, 130] on icon at bounding box center [50, 134] width 9 height 9
click at [89, 199] on link "Paste with crew Ctrl+Shift+V" at bounding box center [144, 202] width 185 height 18
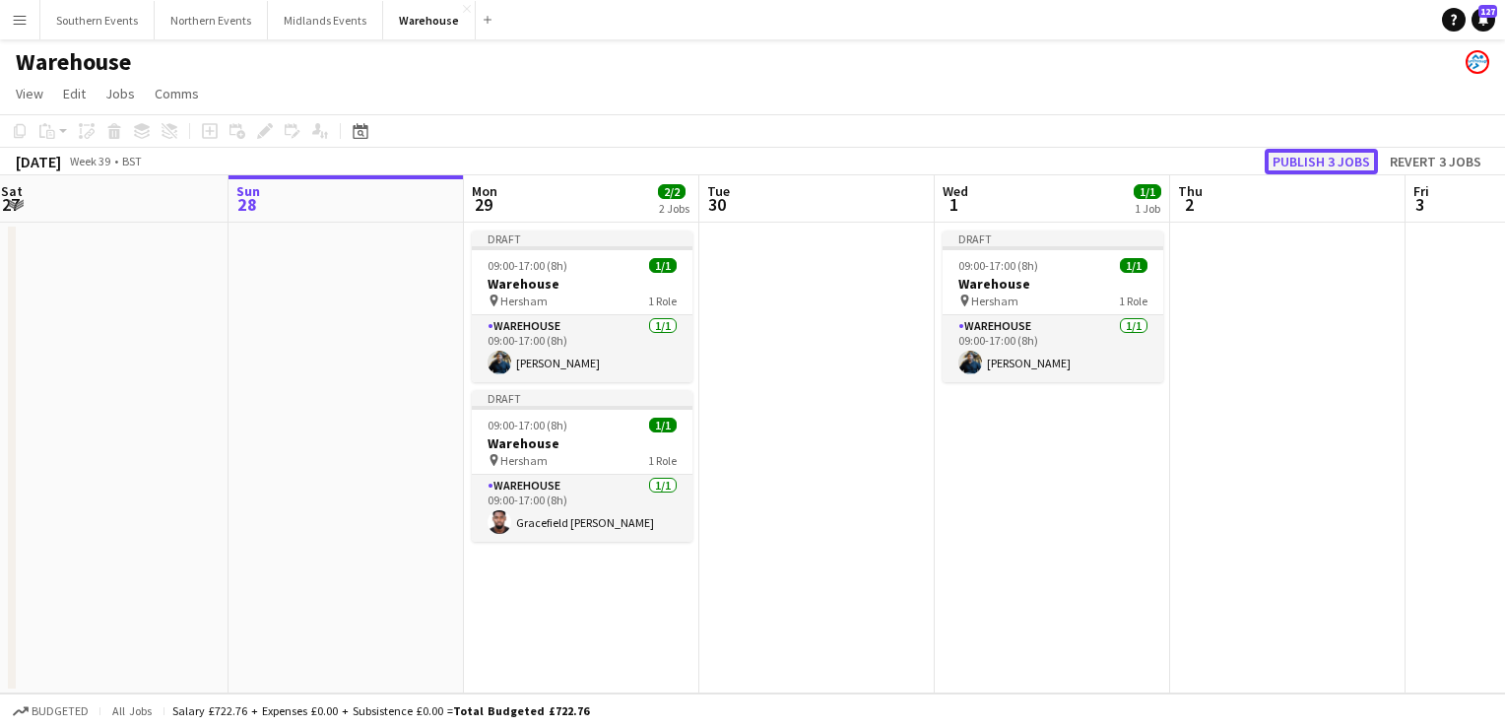
click at [1292, 161] on button "Publish 3 jobs" at bounding box center [1321, 162] width 113 height 26
